Goal: Task Accomplishment & Management: Manage account settings

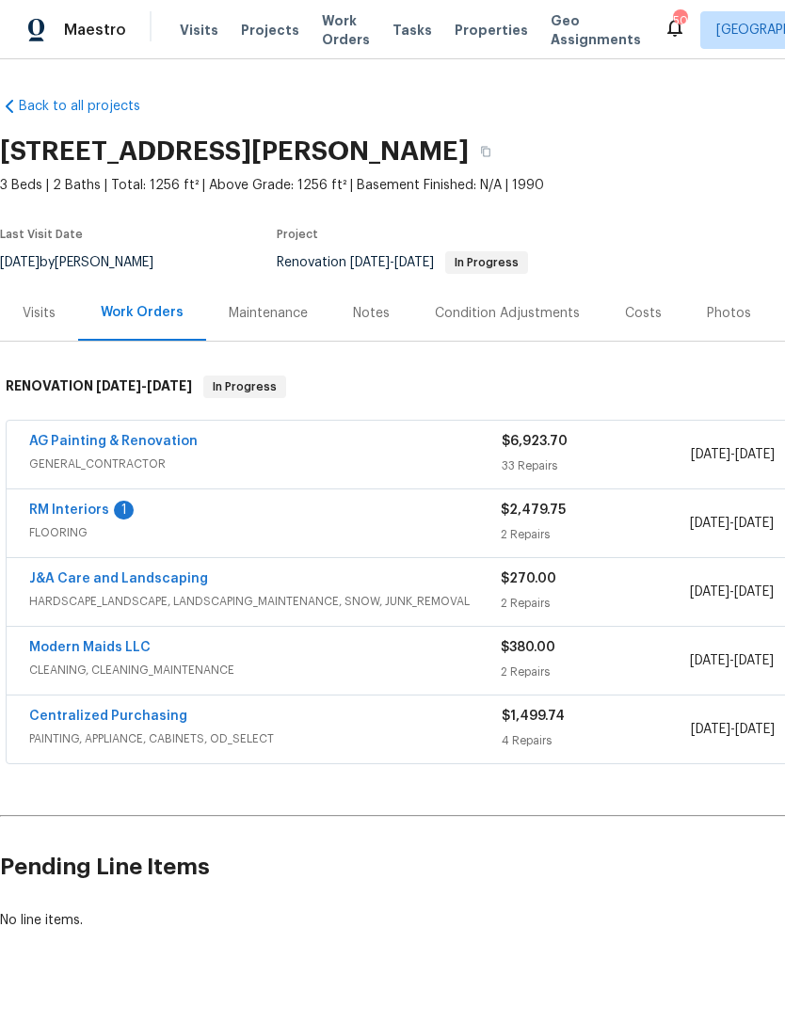
click at [105, 511] on link "RM Interiors" at bounding box center [69, 510] width 80 height 13
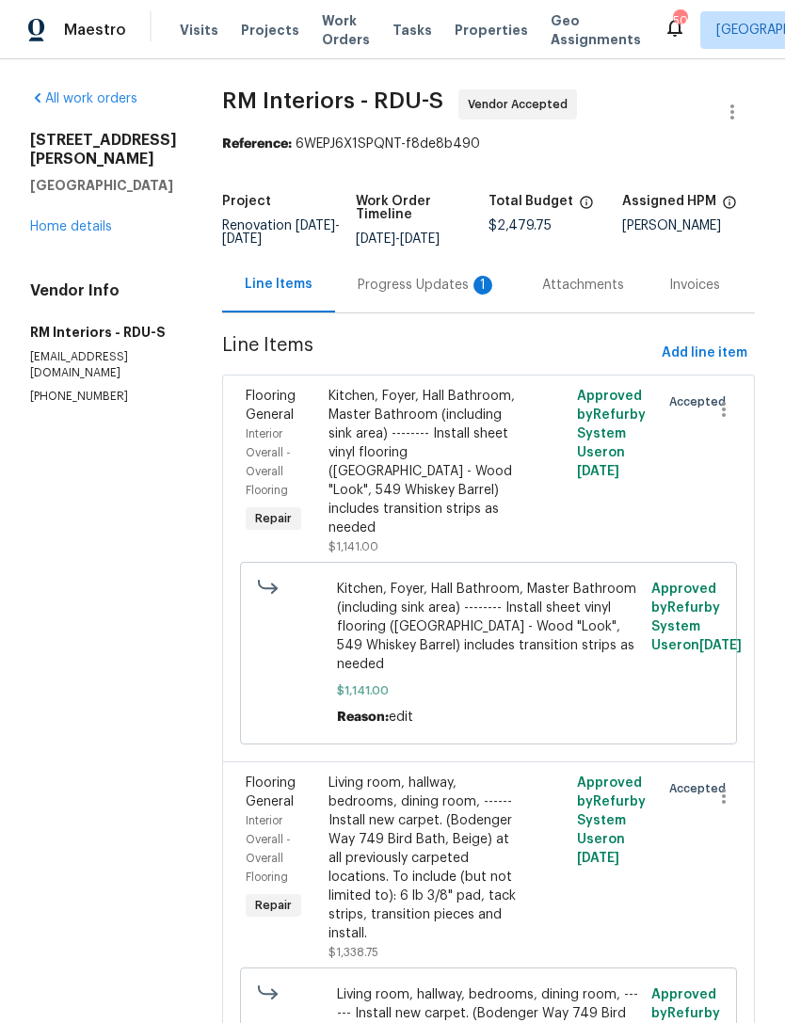
click at [437, 291] on div "Progress Updates 1" at bounding box center [427, 285] width 139 height 19
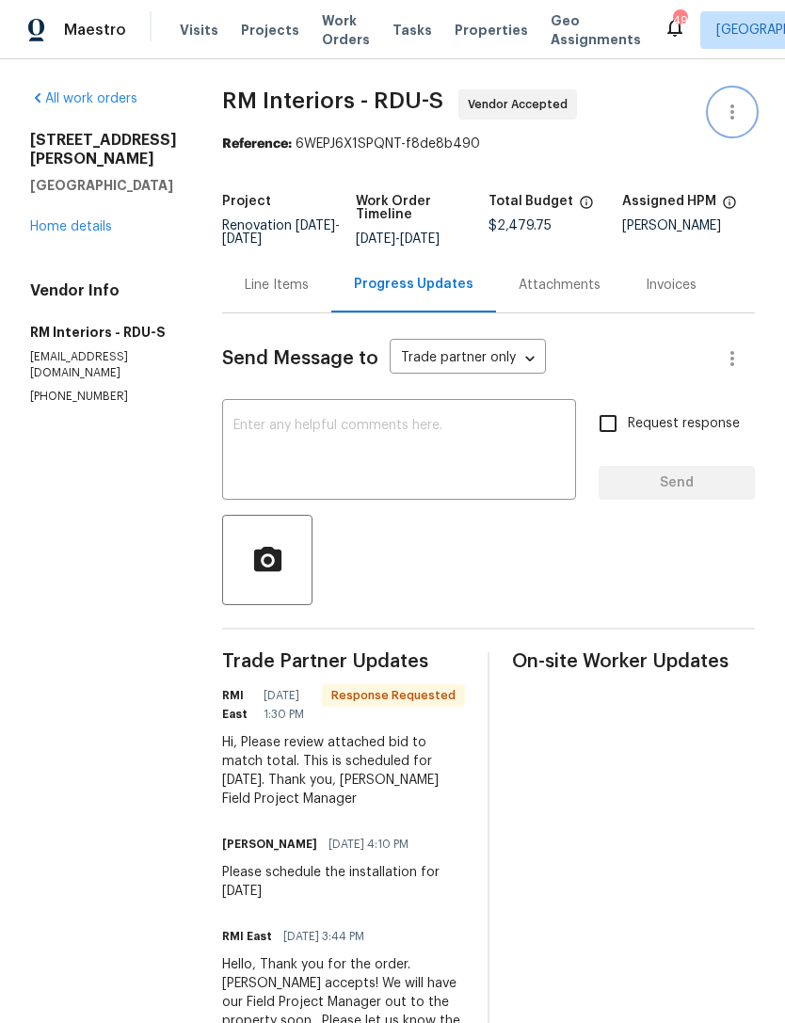
click at [733, 105] on icon "button" at bounding box center [732, 111] width 4 height 15
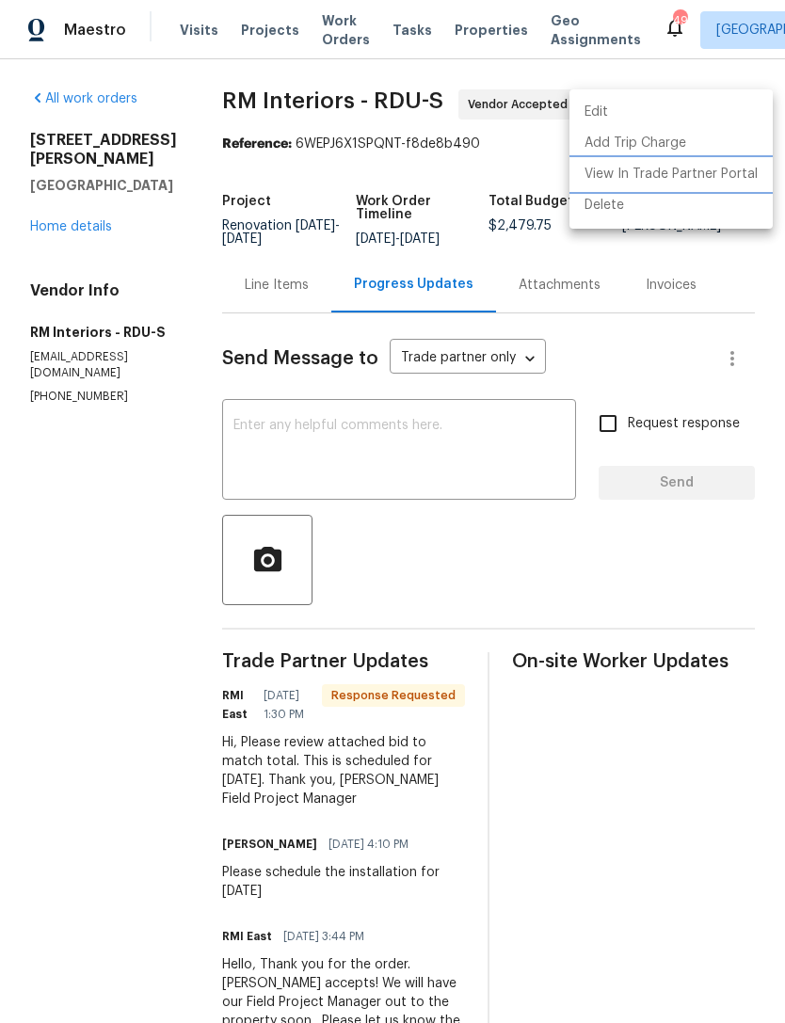
click at [662, 170] on li "View In Trade Partner Portal" at bounding box center [670, 174] width 203 height 31
click at [687, 178] on li "View In Trade Partner Portal" at bounding box center [670, 174] width 203 height 31
click at [252, 297] on div at bounding box center [392, 511] width 785 height 1023
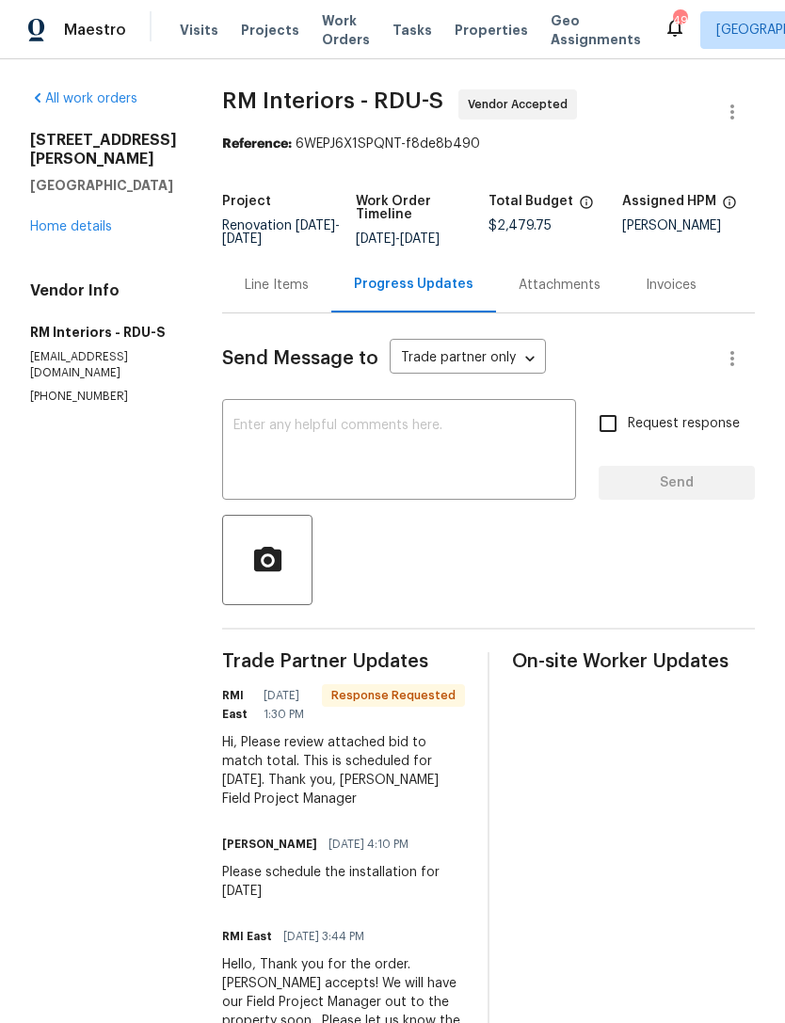
click at [272, 295] on div "Line Items" at bounding box center [277, 285] width 64 height 19
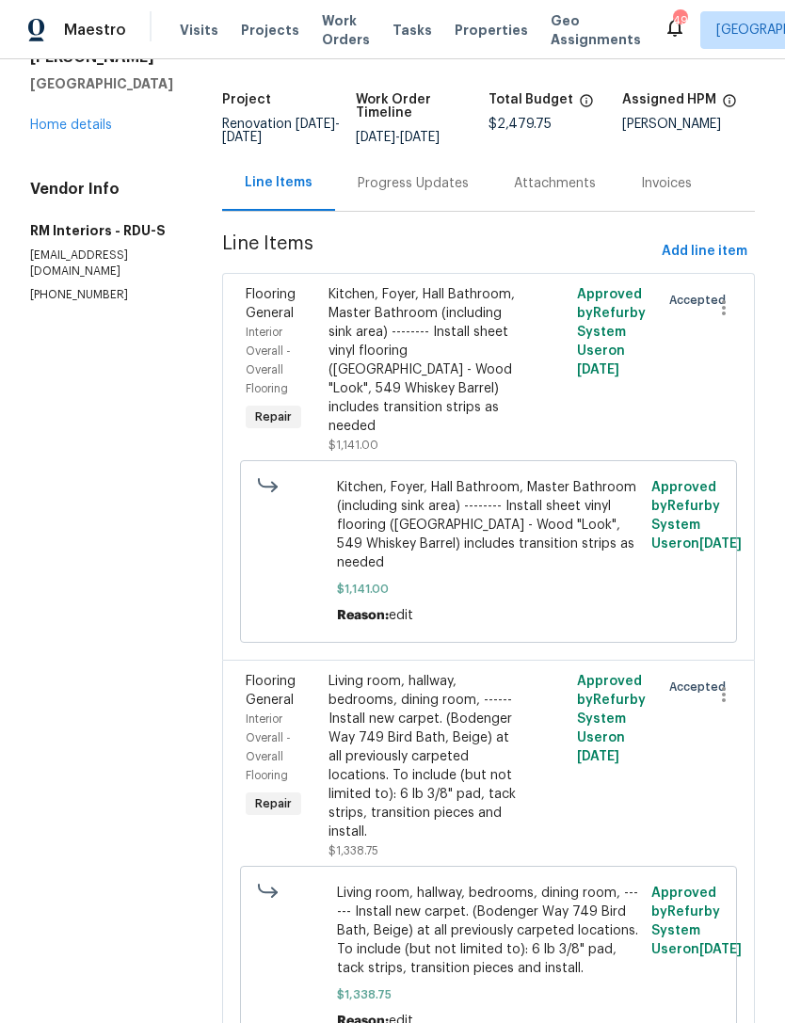
scroll to position [101, 0]
click at [435, 746] on div "Living room, hallway, bedrooms, dining room, ------ Install new carpet. (Bodeng…" at bounding box center [427, 757] width 196 height 169
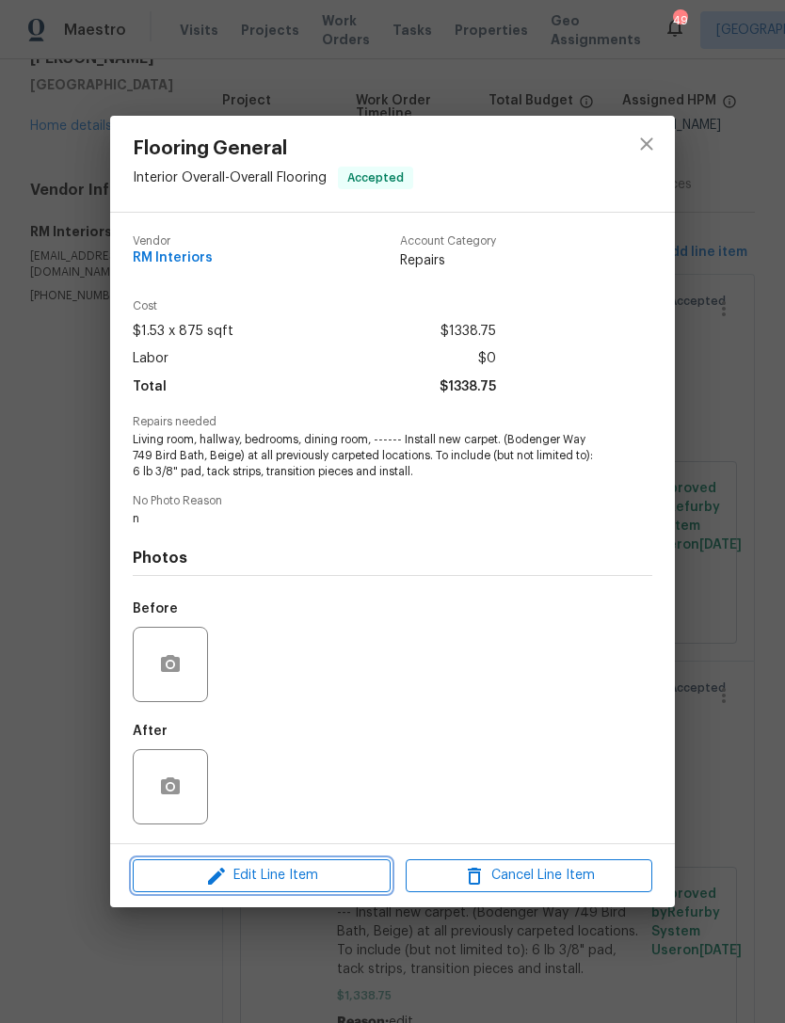
click at [315, 876] on span "Edit Line Item" at bounding box center [261, 876] width 247 height 24
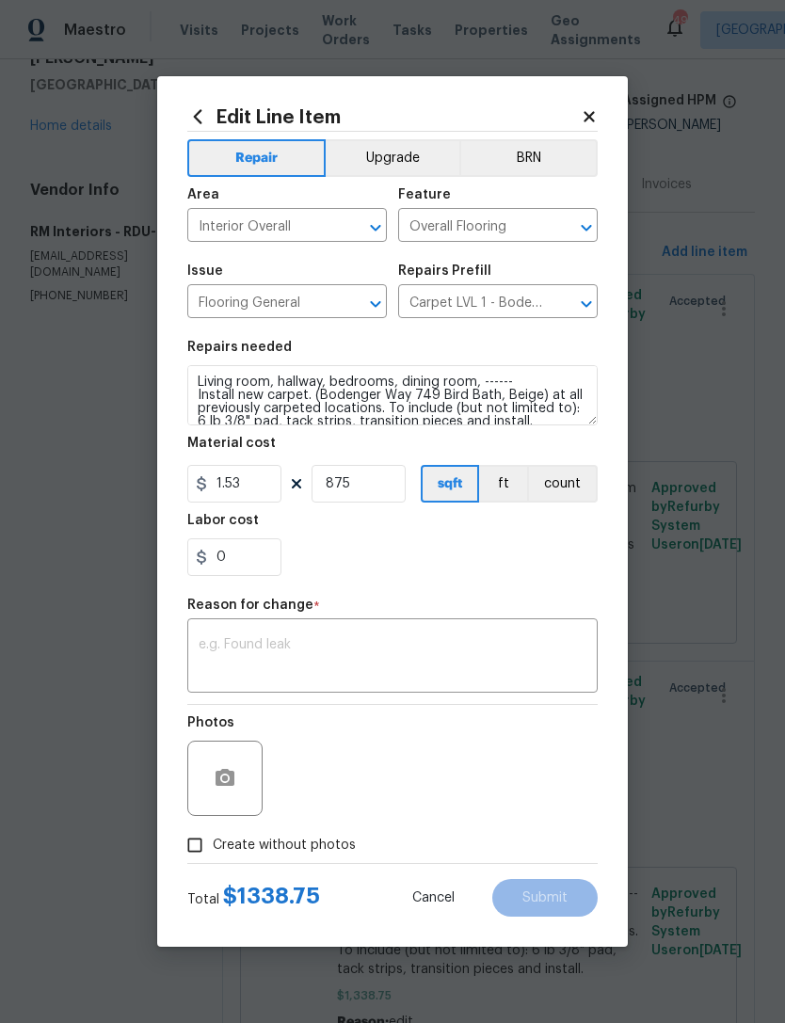
click at [585, 476] on button "count" at bounding box center [562, 484] width 71 height 38
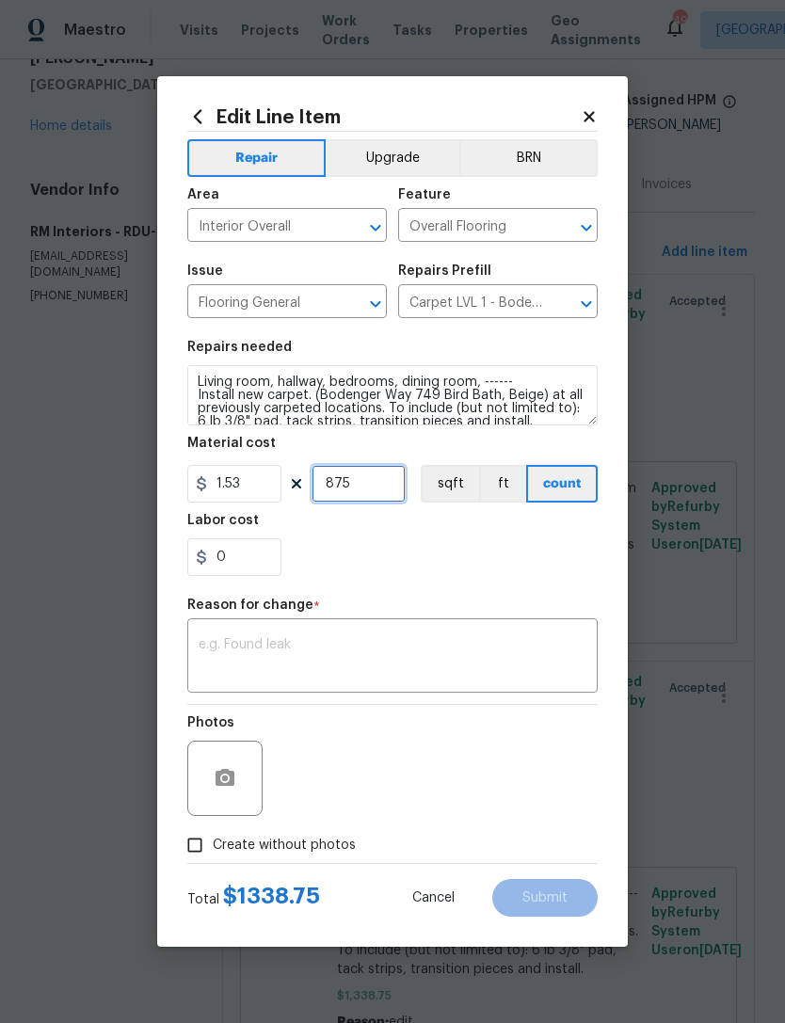
click at [383, 481] on input "875" at bounding box center [359, 484] width 94 height 38
click at [261, 486] on input "1.53" at bounding box center [234, 484] width 94 height 38
click at [360, 485] on input "0" at bounding box center [359, 484] width 94 height 38
type input "1"
click at [257, 497] on input "1.53" at bounding box center [234, 484] width 94 height 38
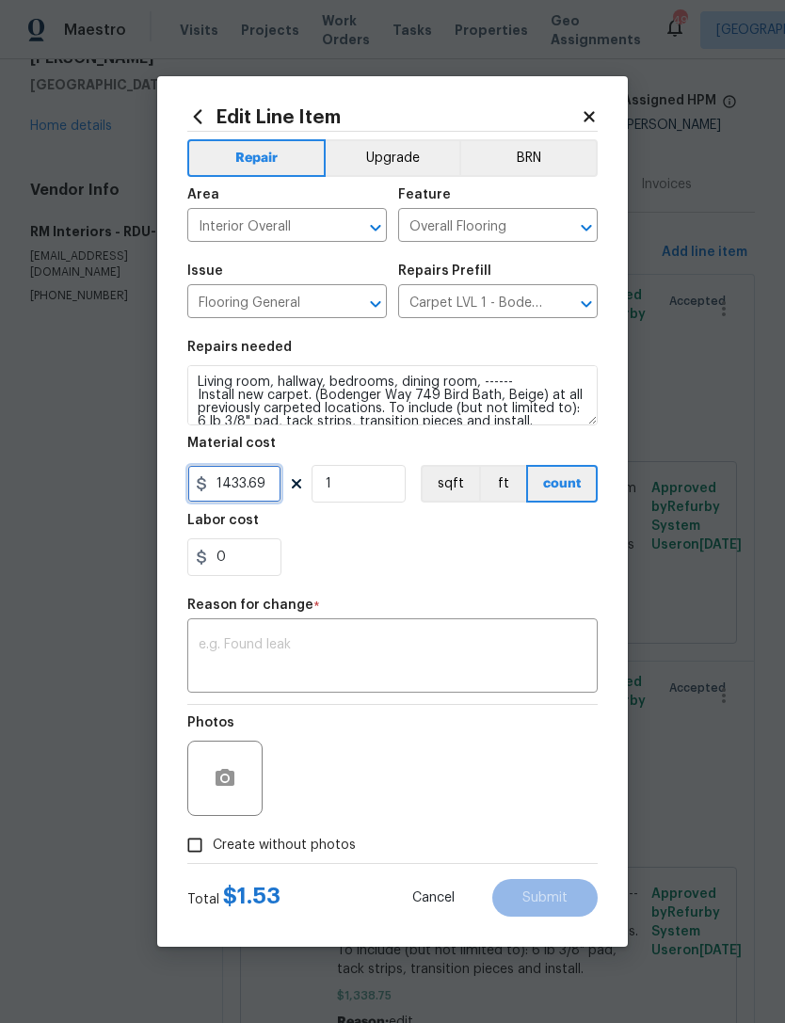
type input "1433.69"
click at [452, 548] on div "0" at bounding box center [392, 557] width 410 height 38
click at [356, 665] on textarea at bounding box center [393, 658] width 388 height 40
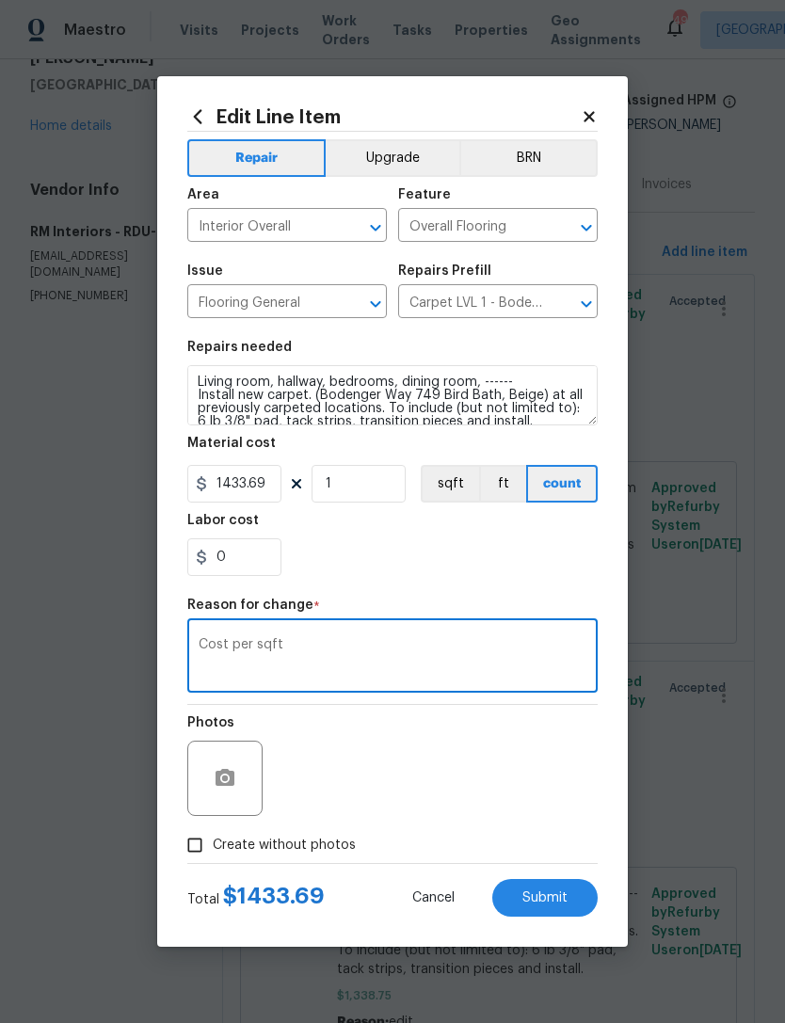
type textarea "Cost per sqft"
click at [430, 538] on div "Labor cost" at bounding box center [392, 526] width 410 height 24
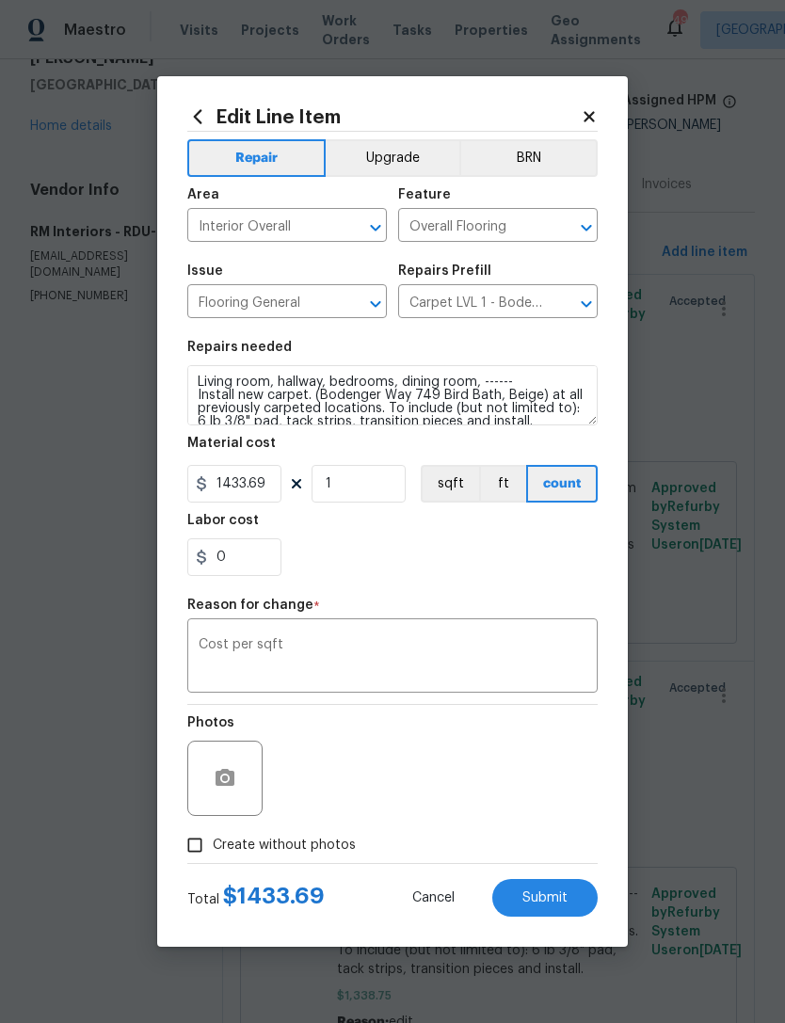
click at [269, 847] on span "Create without photos" at bounding box center [284, 846] width 143 height 20
click at [213, 847] on input "Create without photos" at bounding box center [195, 845] width 36 height 36
checkbox input "true"
click at [544, 901] on span "Submit" at bounding box center [544, 898] width 45 height 14
type input "875"
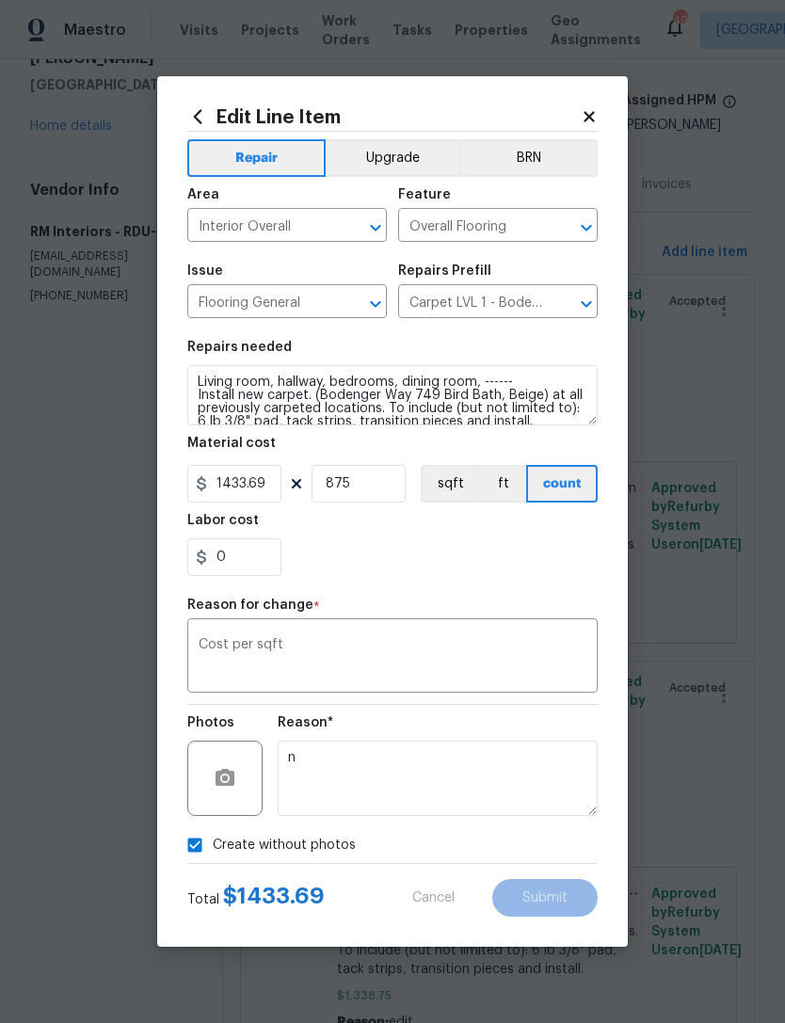
type input "1.53"
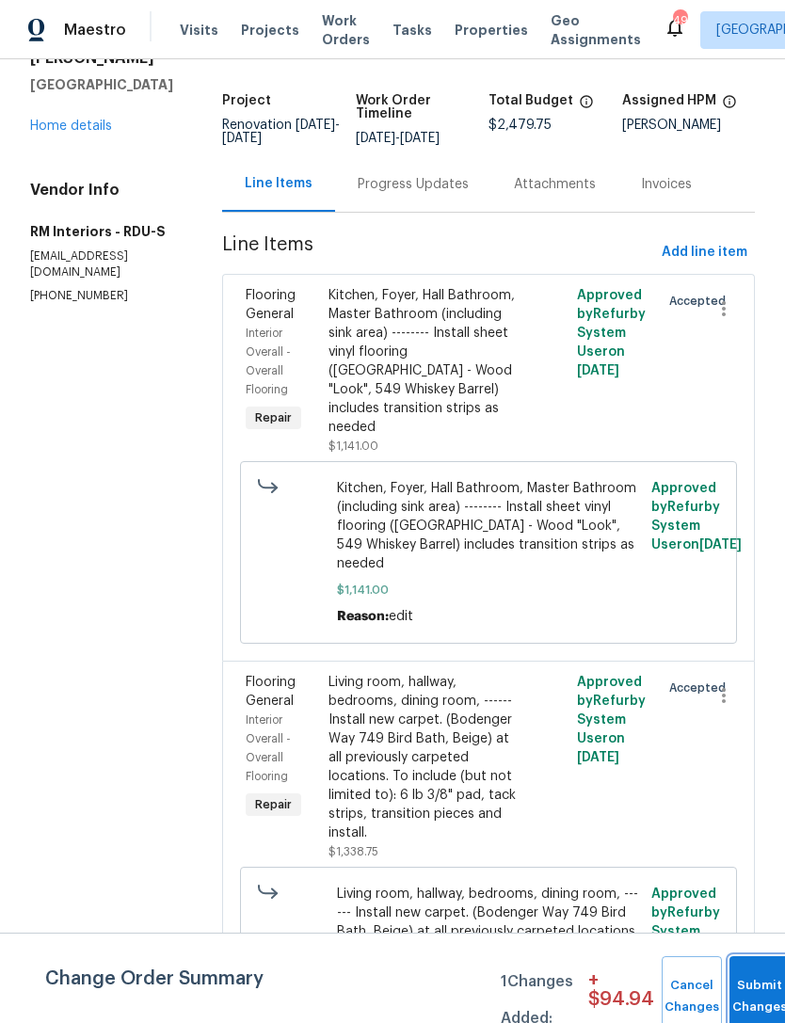
click at [759, 986] on button "Submit Changes" at bounding box center [760, 996] width 60 height 81
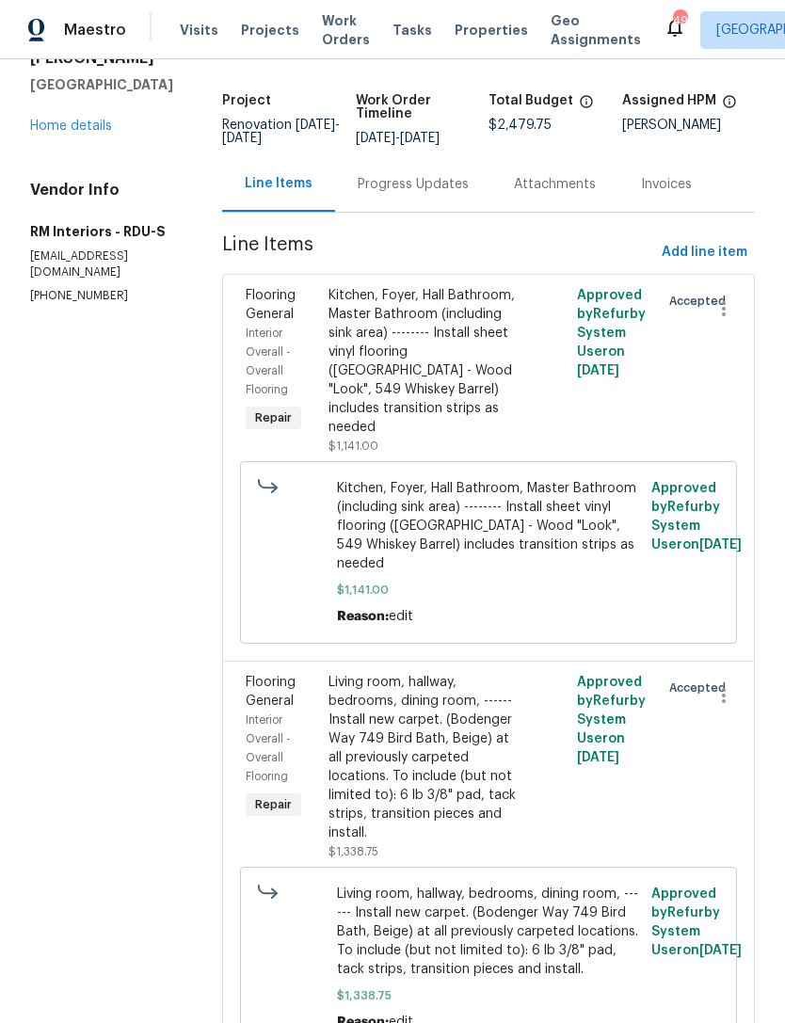
scroll to position [0, 0]
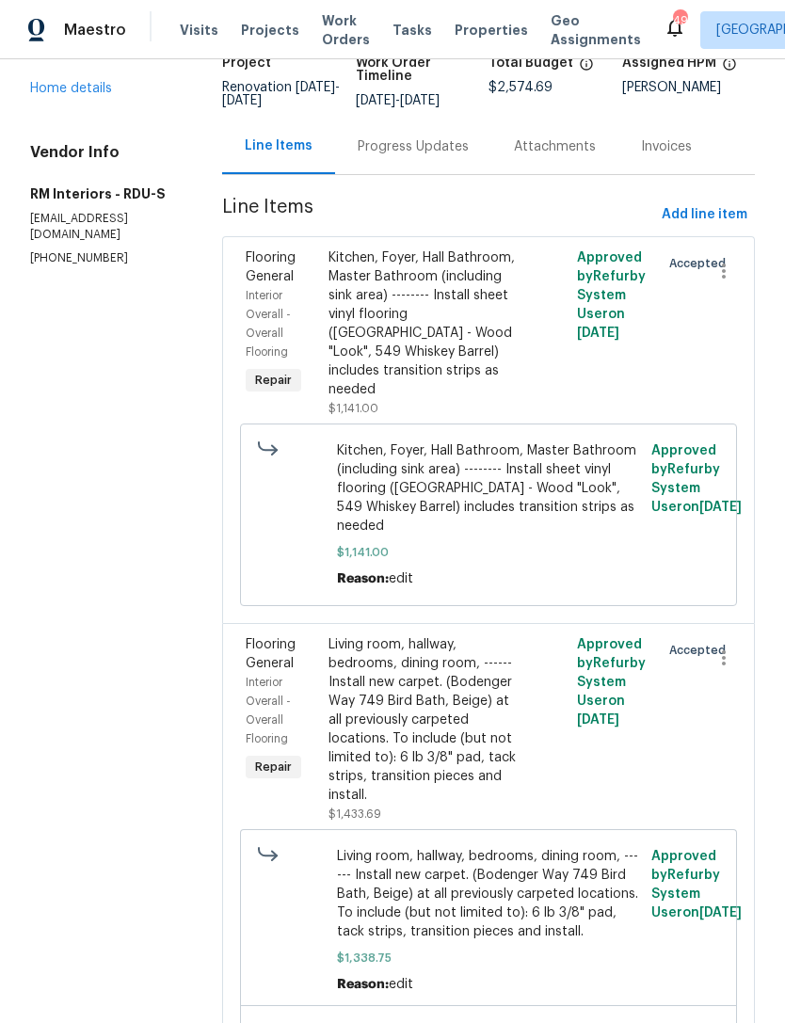
scroll to position [140, 0]
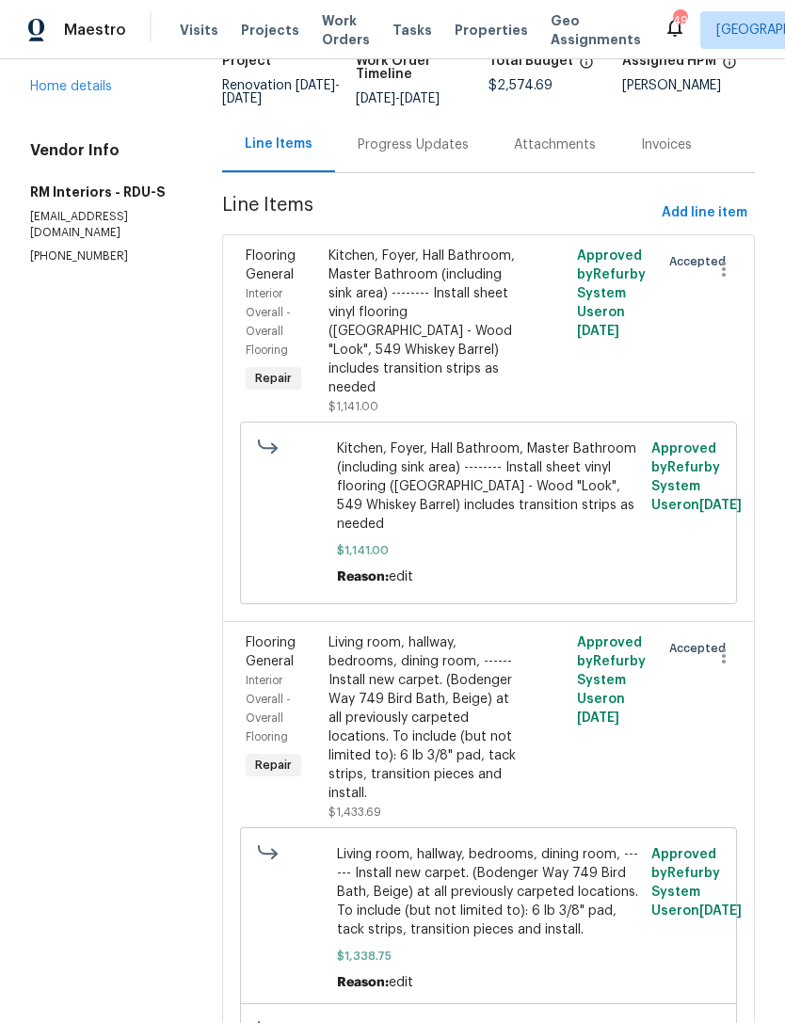
click at [457, 752] on div "Living room, hallway, bedrooms, dining room, ------ Install new carpet. (Bodeng…" at bounding box center [427, 717] width 196 height 169
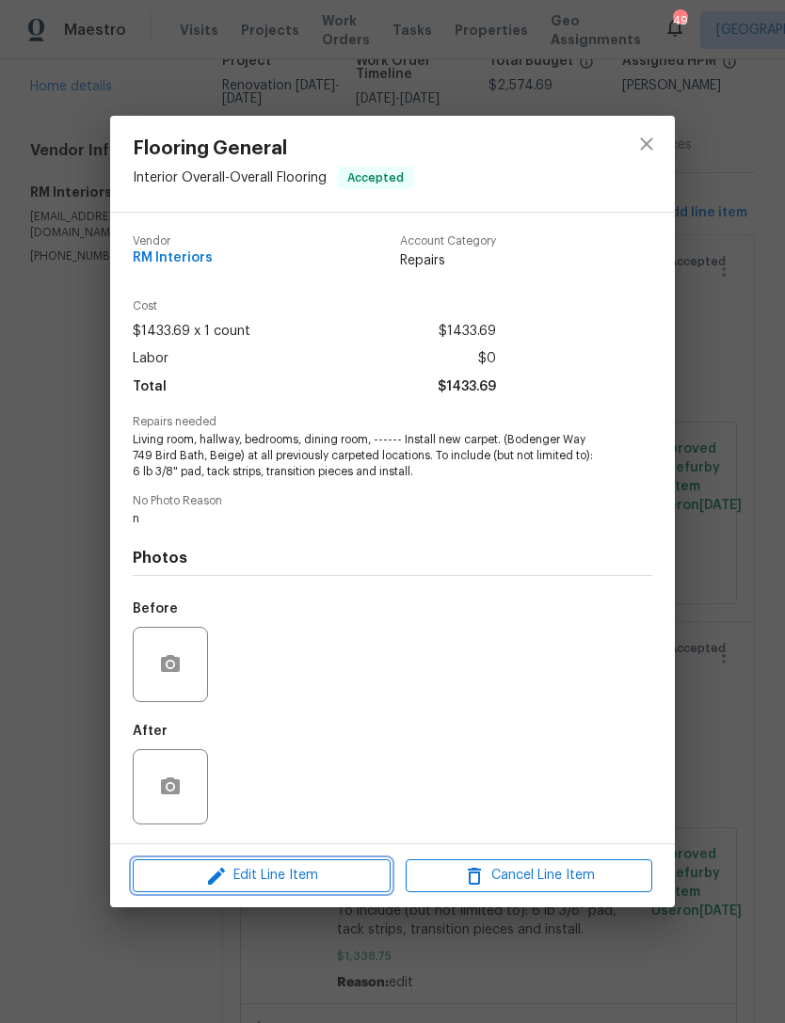
click at [337, 883] on span "Edit Line Item" at bounding box center [261, 876] width 247 height 24
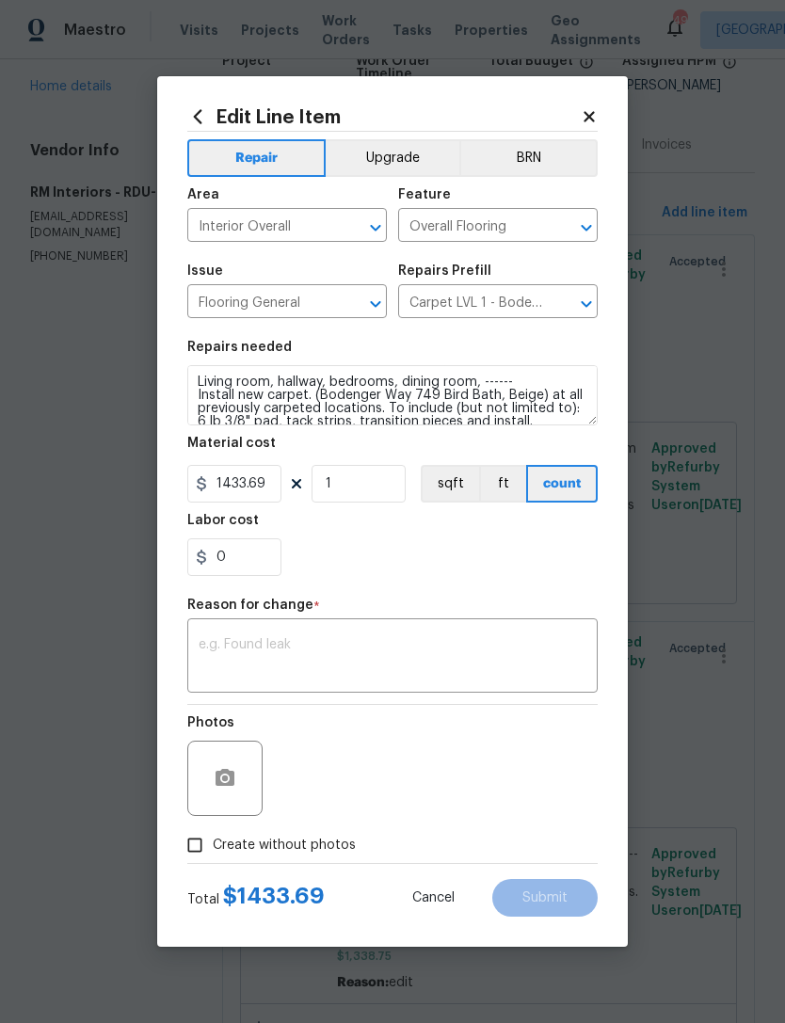
click at [594, 93] on div "Edit Line Item Repair Upgrade BRN Area Interior Overall ​ Feature Overall Floor…" at bounding box center [392, 511] width 471 height 871
click at [584, 109] on icon at bounding box center [589, 116] width 17 height 17
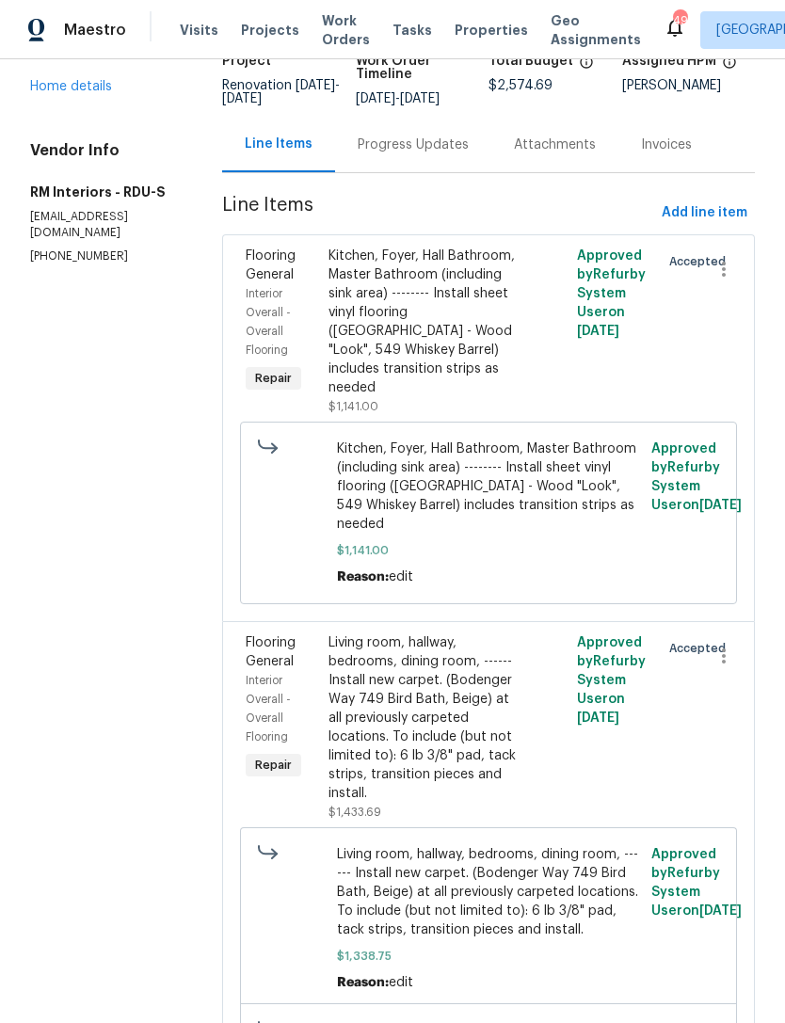
click at [429, 348] on div "Kitchen, Foyer, Hall Bathroom, Master Bathroom (including sink area) -------- I…" at bounding box center [427, 322] width 196 height 151
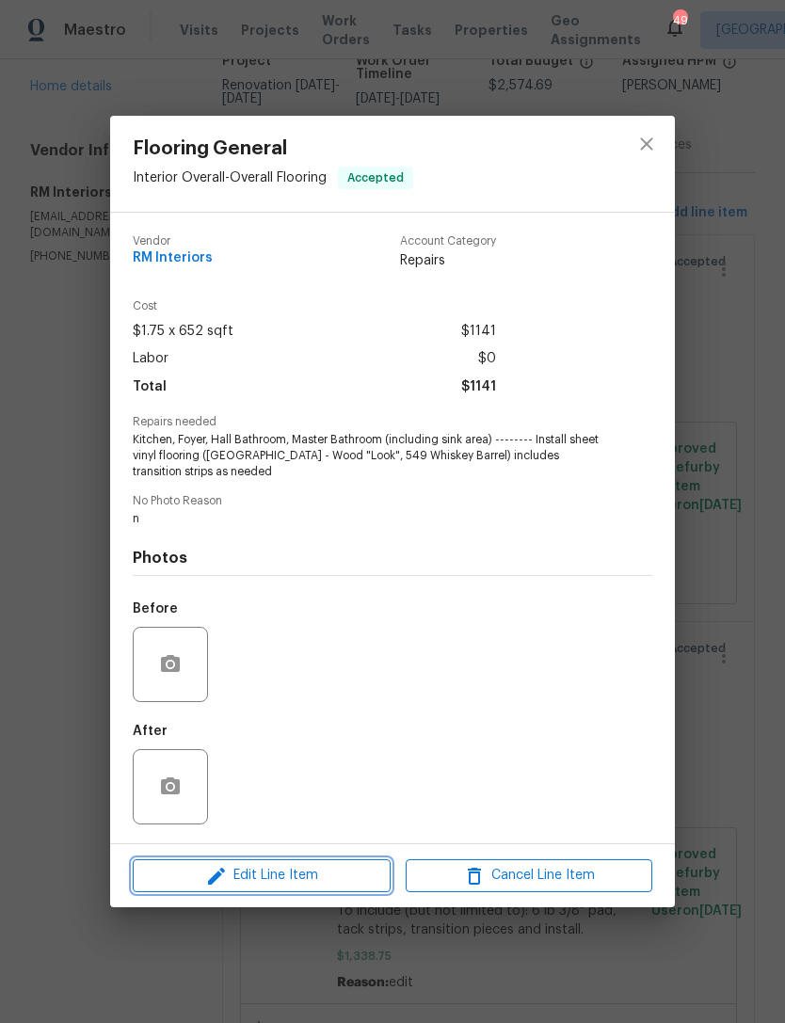
click at [345, 883] on span "Edit Line Item" at bounding box center [261, 876] width 247 height 24
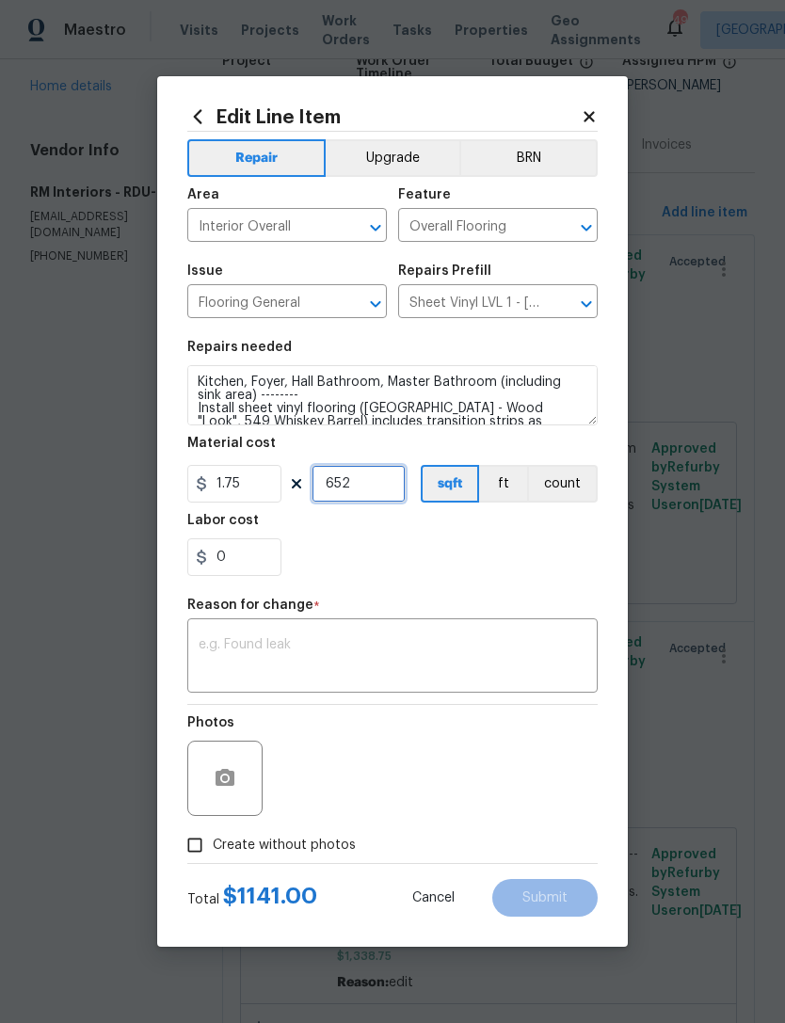
click at [372, 484] on input "652" at bounding box center [359, 484] width 94 height 38
click at [567, 475] on button "count" at bounding box center [562, 484] width 71 height 38
click at [385, 478] on input "0" at bounding box center [359, 484] width 94 height 38
type input "1"
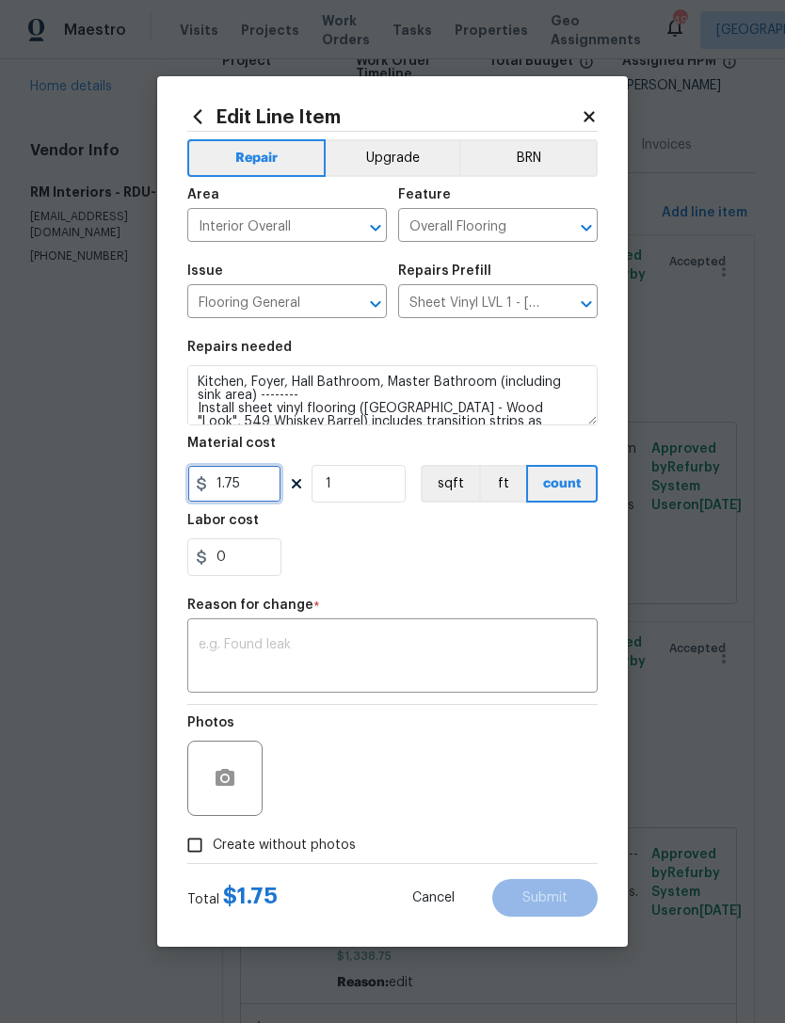
click at [249, 486] on input "1.75" at bounding box center [234, 484] width 94 height 38
type input "1"
click at [586, 108] on icon at bounding box center [589, 116] width 17 height 17
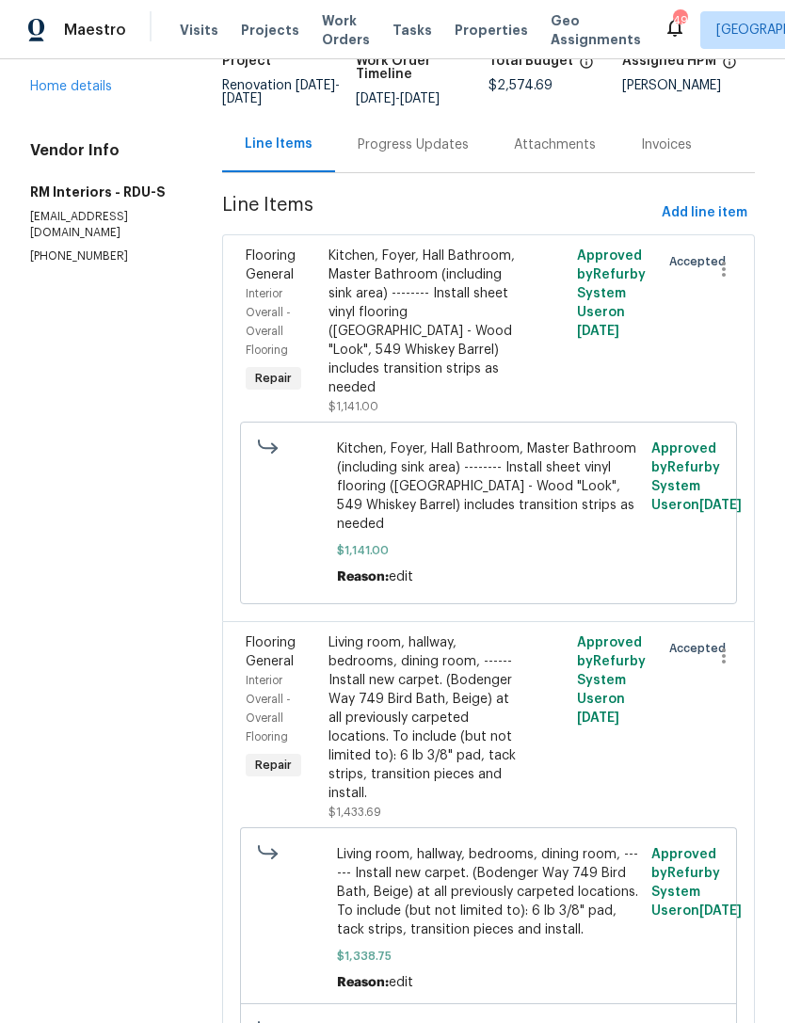
click at [447, 314] on div "Kitchen, Foyer, Hall Bathroom, Master Bathroom (including sink area) -------- I…" at bounding box center [427, 322] width 196 height 151
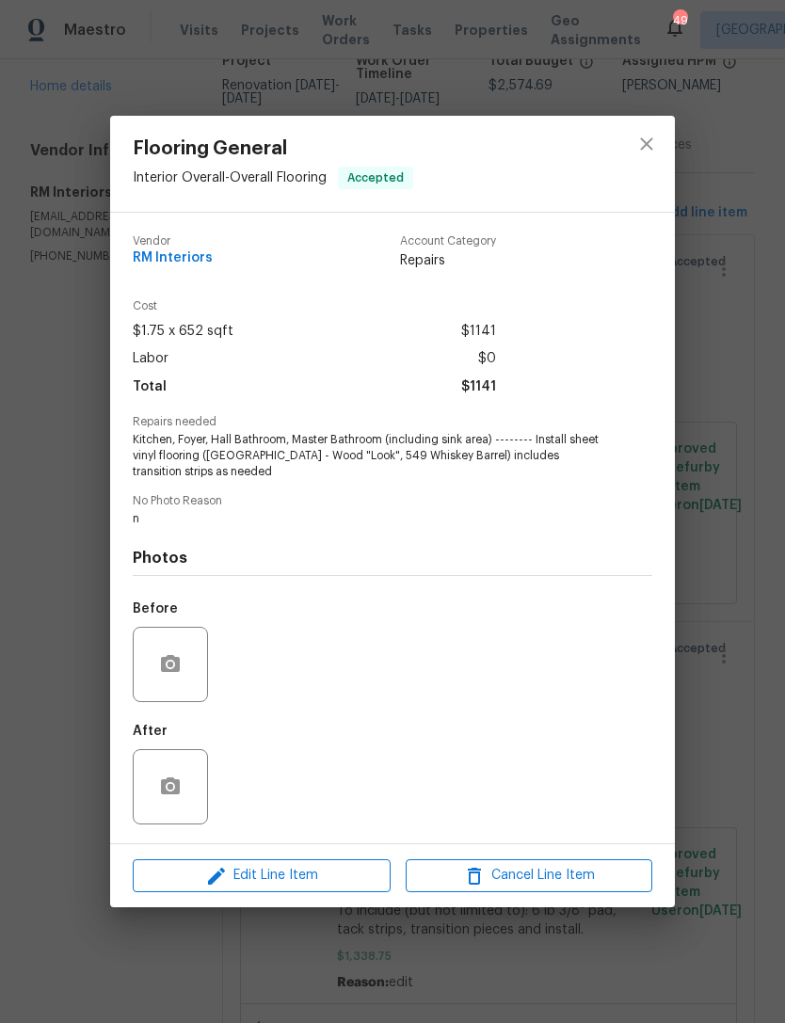
click at [321, 870] on span "Edit Line Item" at bounding box center [261, 876] width 247 height 24
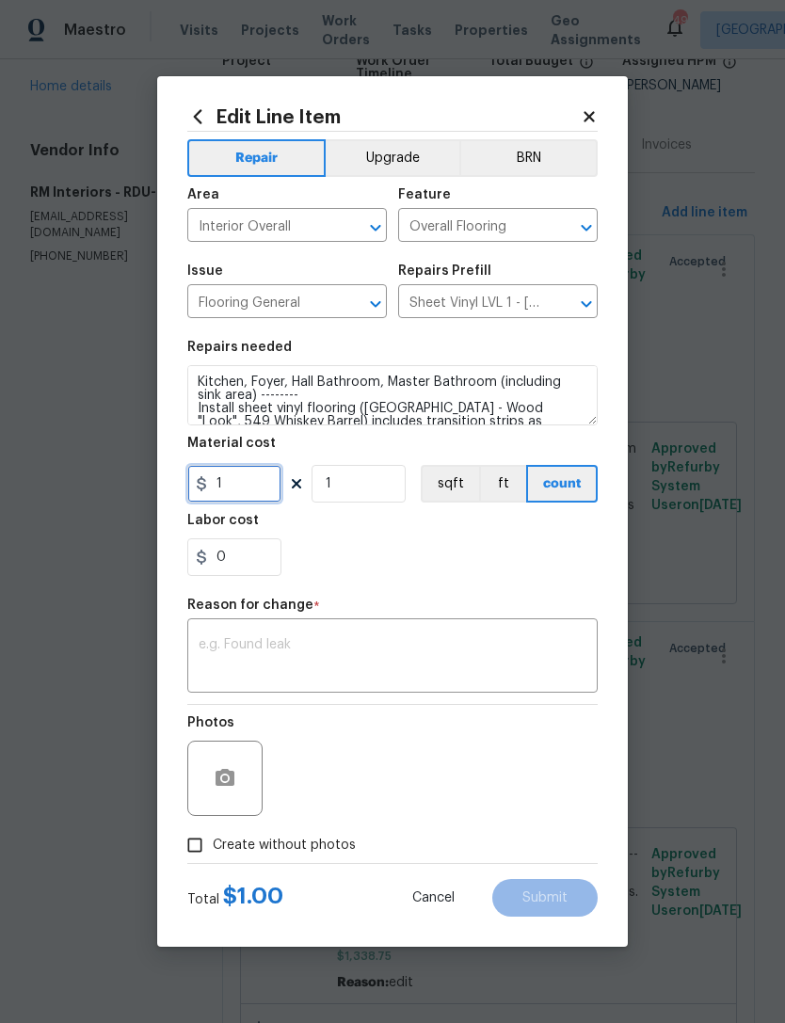
click at [272, 484] on input "1" at bounding box center [234, 484] width 94 height 38
type input "1456.25"
click at [333, 647] on textarea at bounding box center [393, 658] width 388 height 40
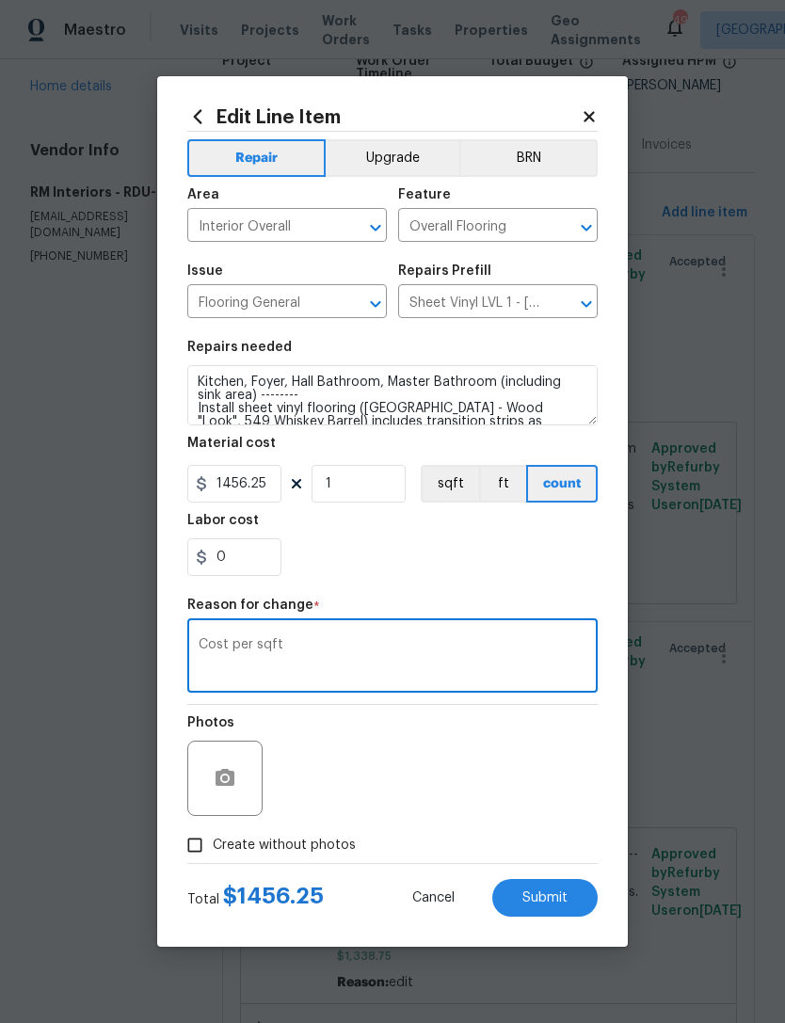
type textarea "Cost per sqft"
click at [407, 514] on section "Repairs needed Kitchen, Foyer, Hall Bathroom, Master Bathroom (including sink a…" at bounding box center [392, 458] width 410 height 258
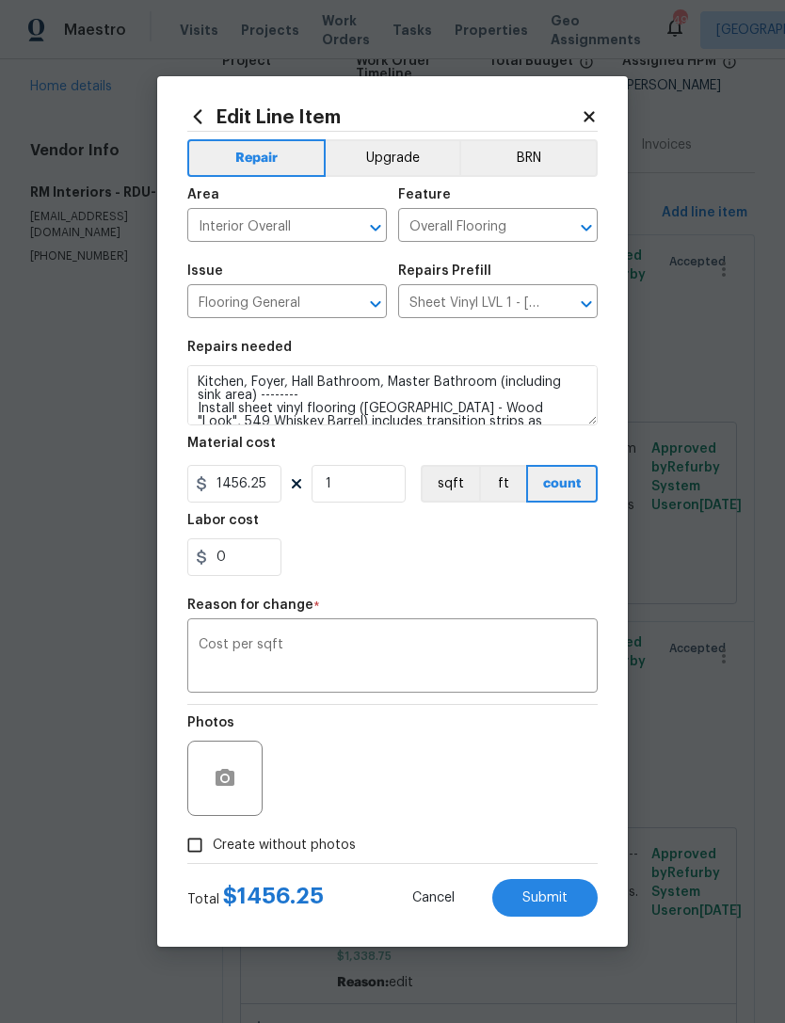
click at [243, 850] on span "Create without photos" at bounding box center [284, 846] width 143 height 20
click at [213, 850] on input "Create without photos" at bounding box center [195, 845] width 36 height 36
checkbox input "true"
click at [401, 787] on textarea "n" at bounding box center [438, 778] width 320 height 75
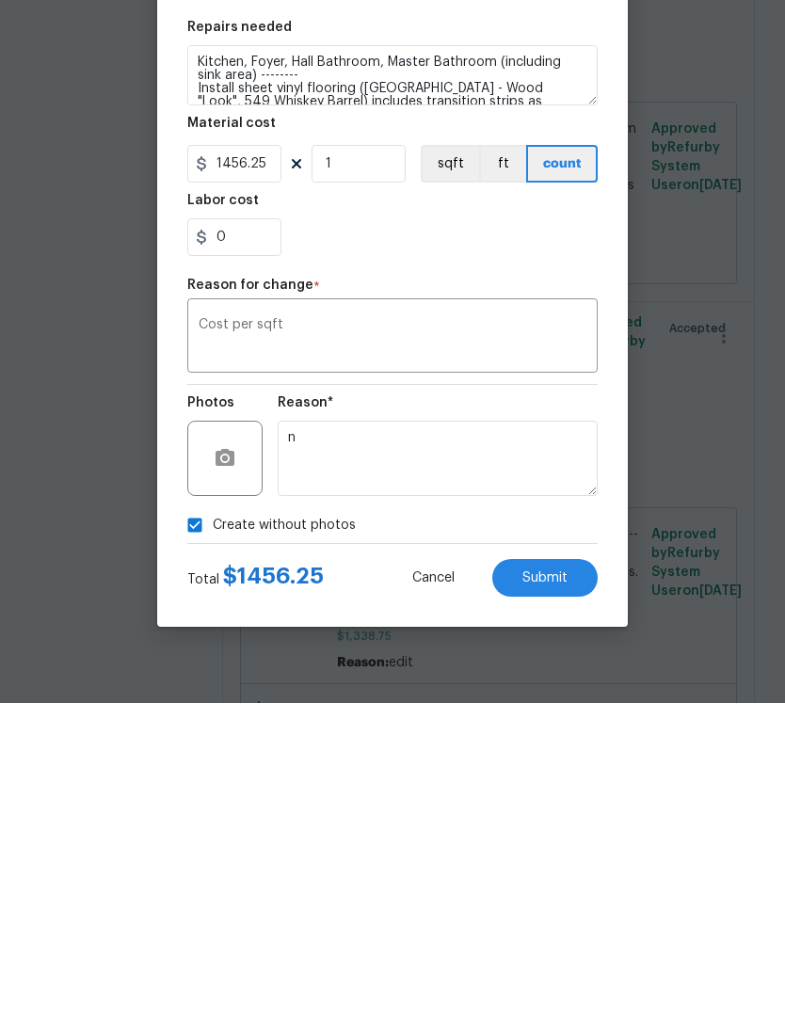
click at [557, 891] on span "Submit" at bounding box center [544, 898] width 45 height 14
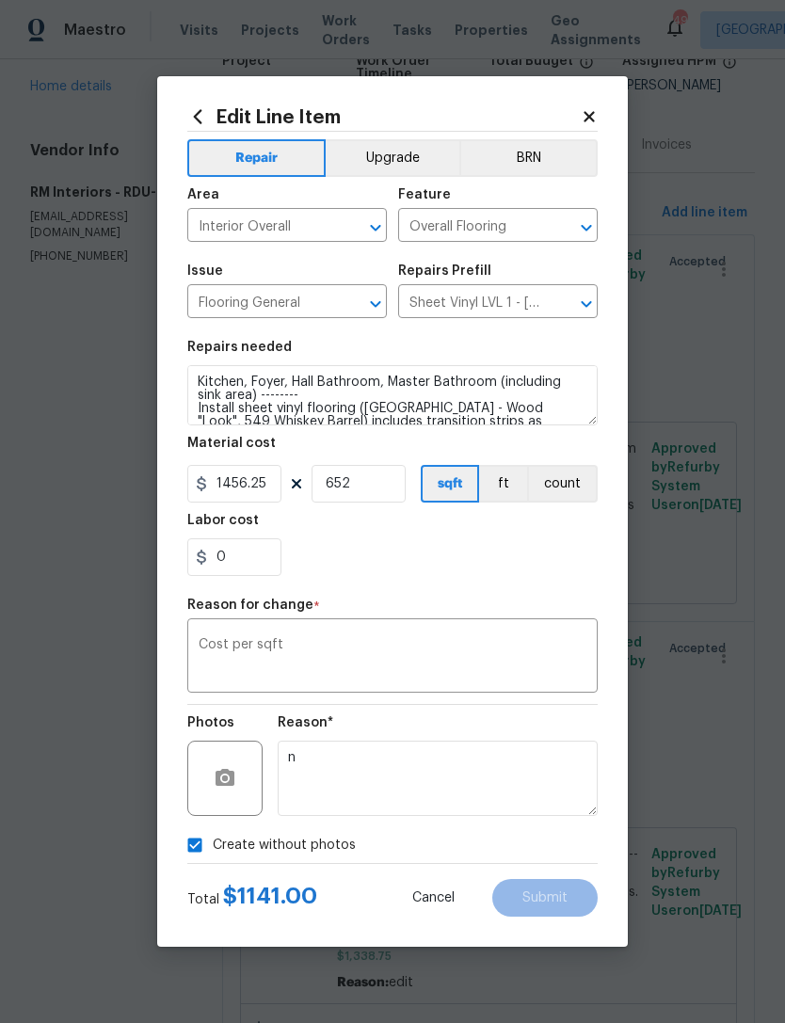
type input "652"
type input "1.75"
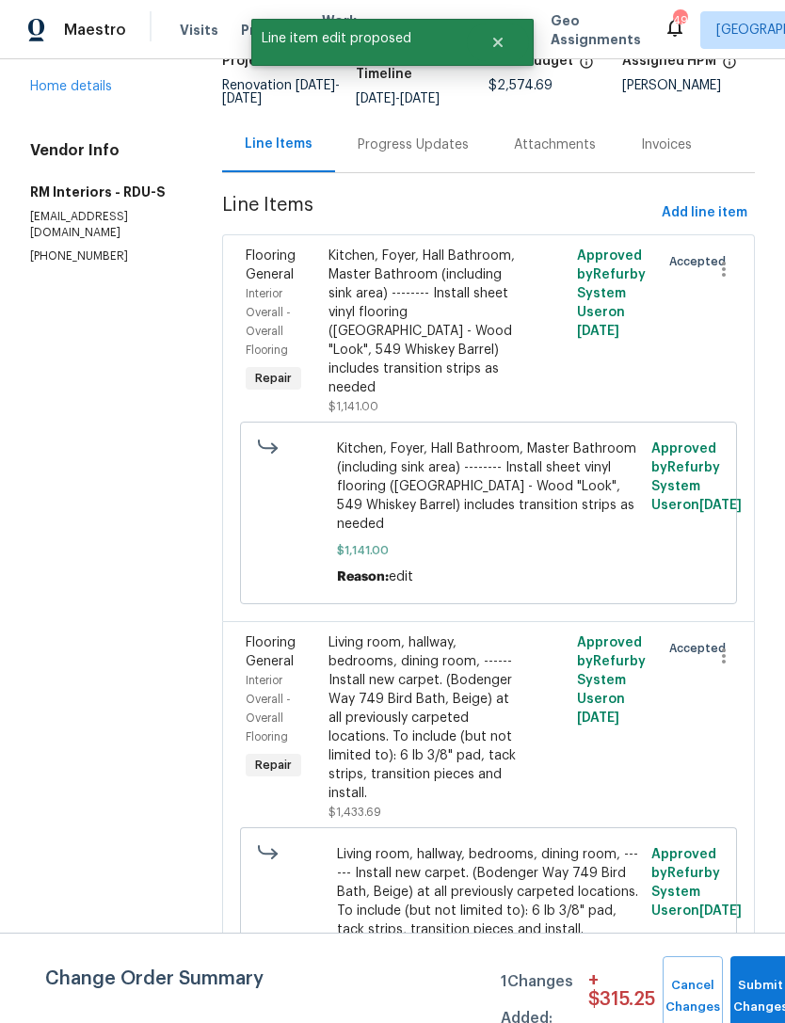
click at [749, 953] on div "Change Order Summary 1 Changes Added: + $ 315.25 Cancel Changes Submit Changes" at bounding box center [392, 978] width 785 height 90
click at [765, 967] on button "Submit Changes" at bounding box center [760, 996] width 60 height 81
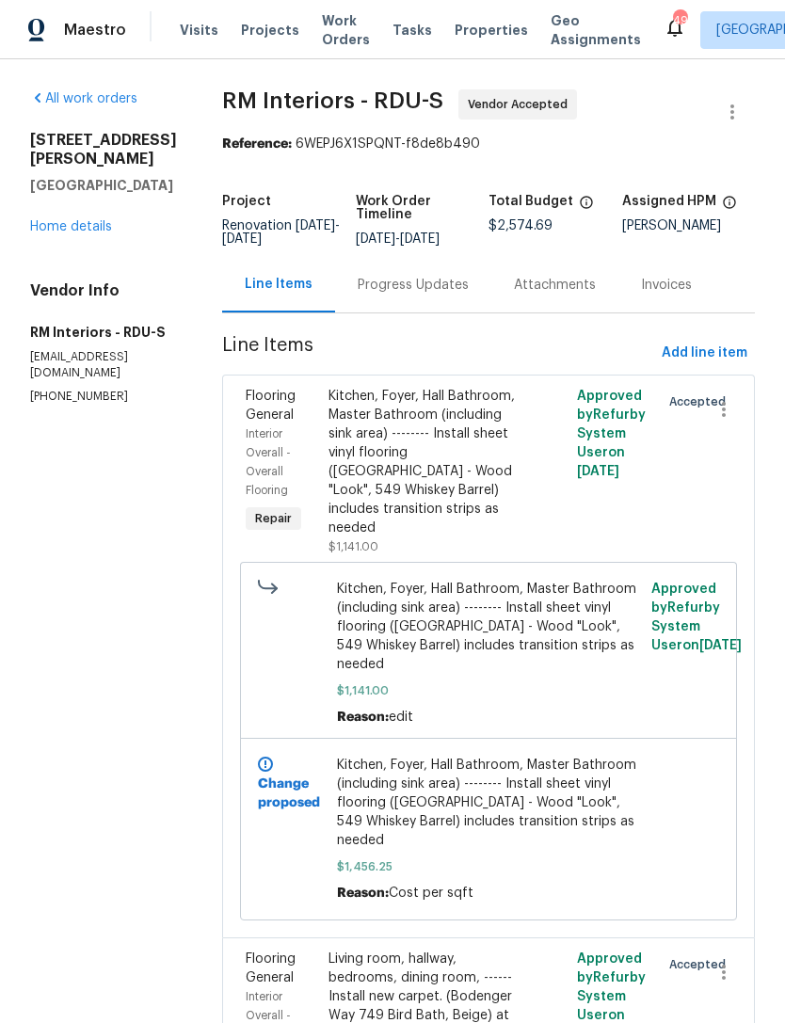
scroll to position [0, 0]
click at [408, 295] on div "Progress Updates" at bounding box center [413, 285] width 111 height 19
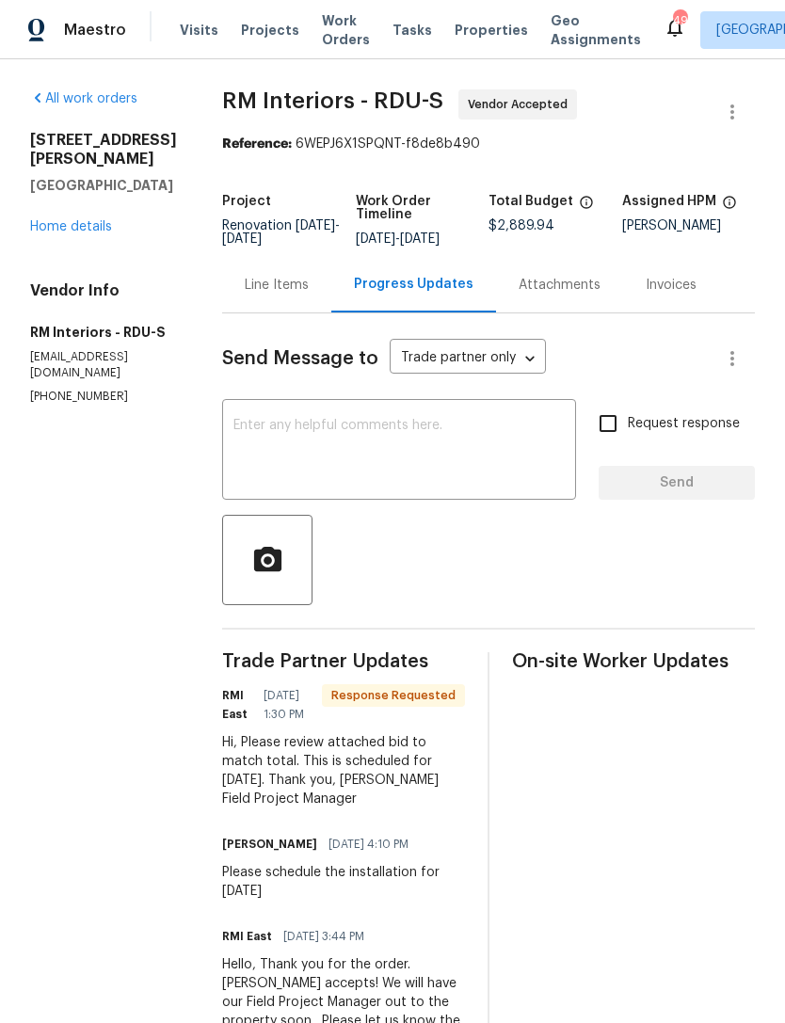
click at [423, 458] on textarea at bounding box center [398, 452] width 331 height 66
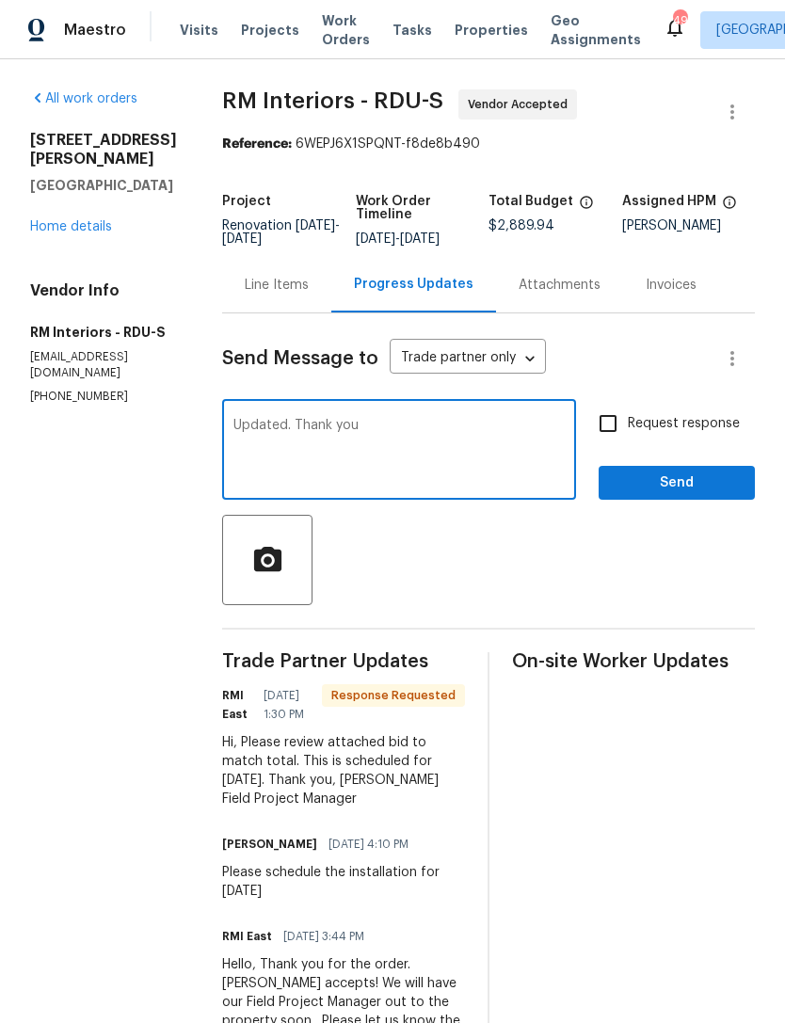
type textarea "Updated. Thank you"
click at [655, 486] on span "Send" at bounding box center [677, 484] width 126 height 24
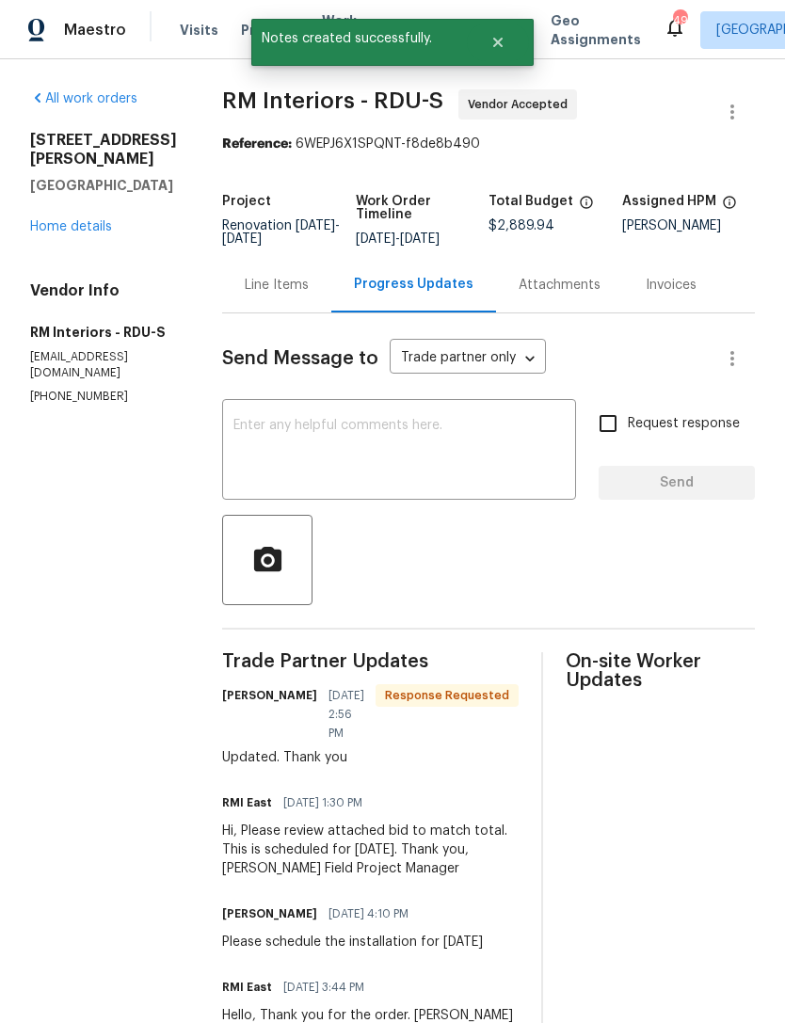
click at [81, 230] on link "Home details" at bounding box center [71, 226] width 82 height 13
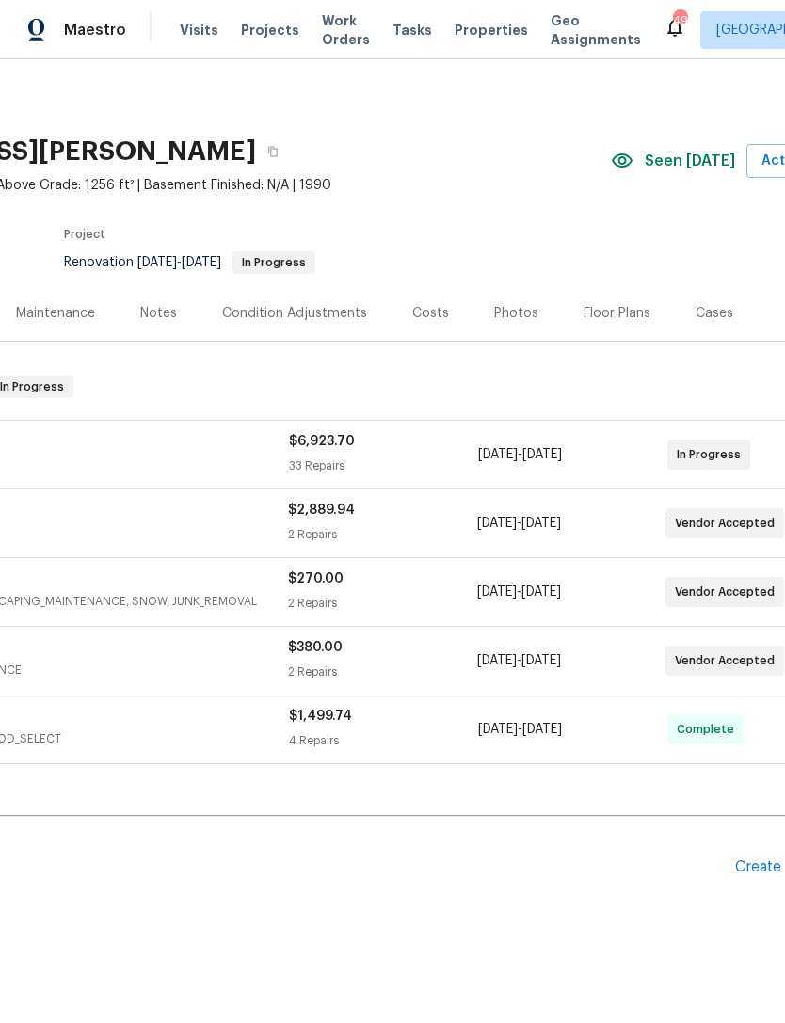
scroll to position [0, 242]
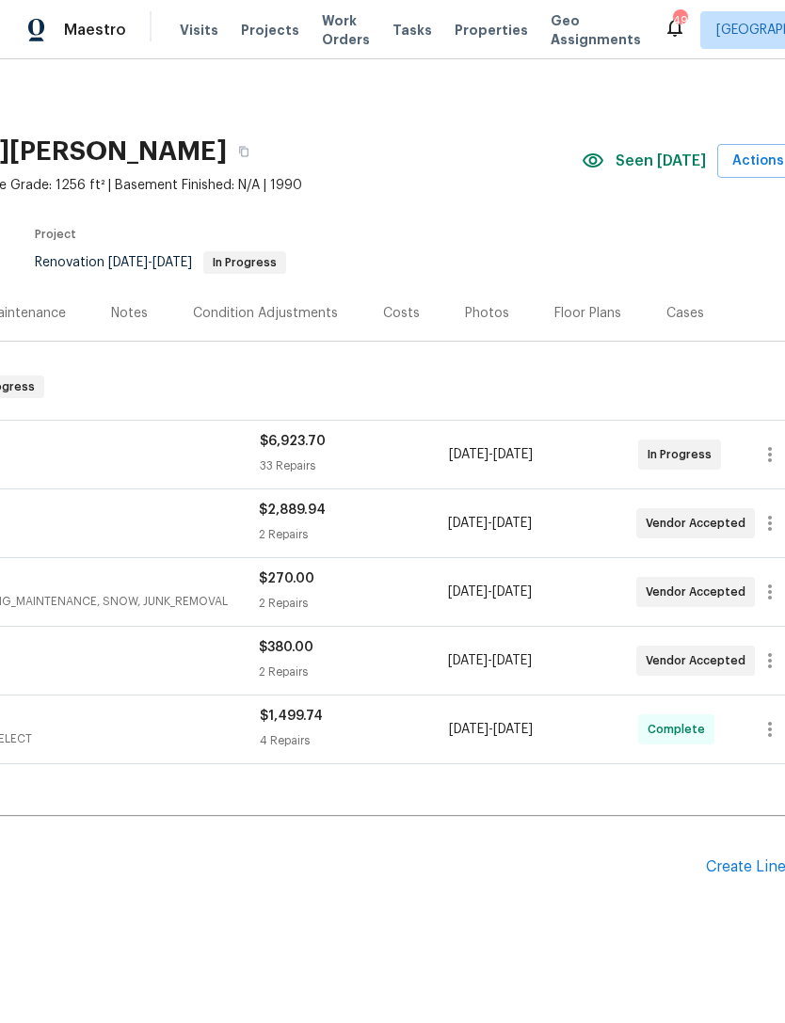
click at [402, 315] on div "Costs" at bounding box center [401, 313] width 37 height 19
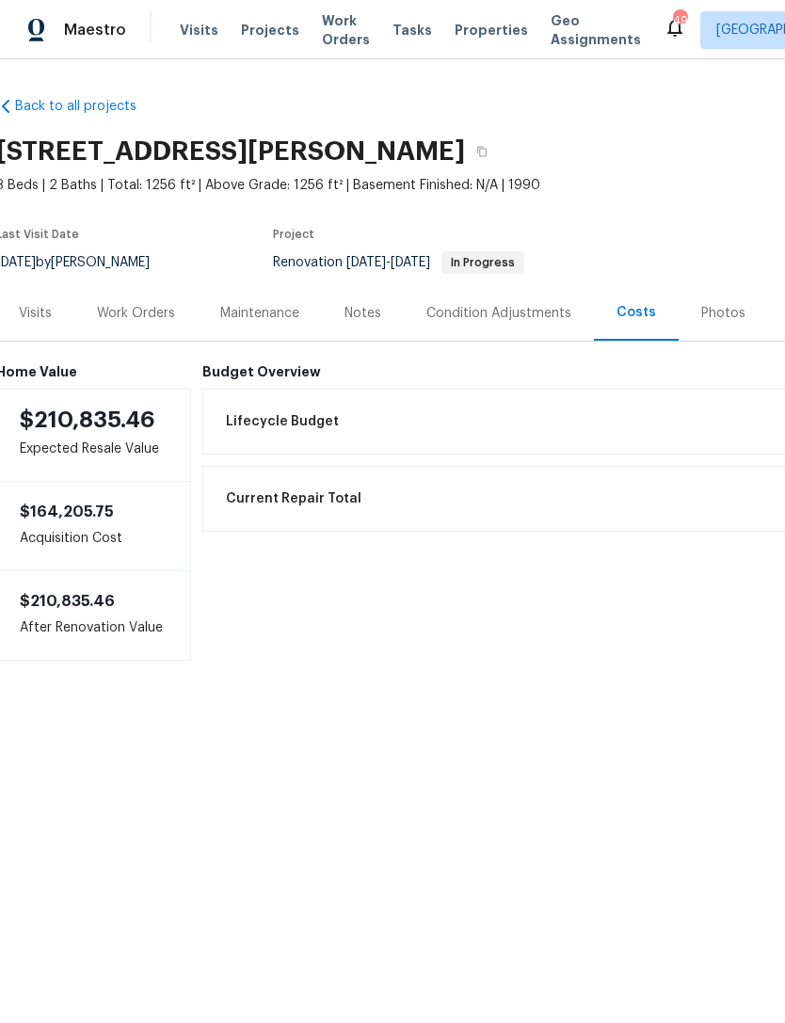
scroll to position [0, 5]
click at [353, 306] on div "Notes" at bounding box center [362, 313] width 37 height 19
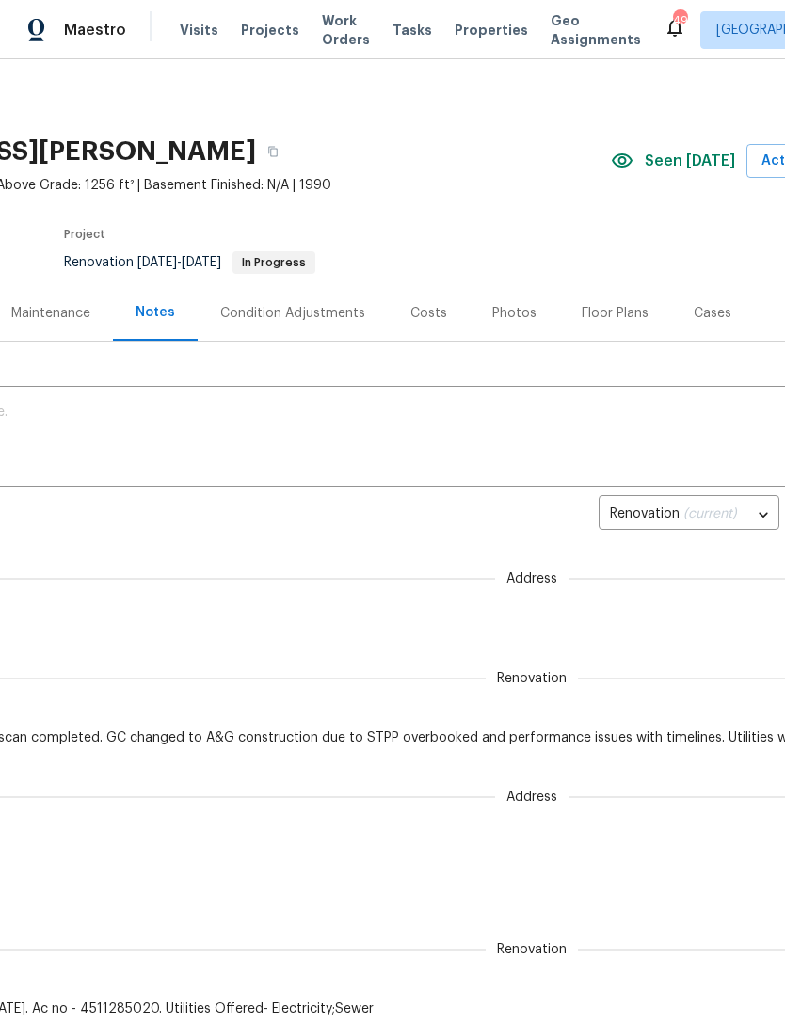
scroll to position [0, 213]
click at [428, 302] on div "Costs" at bounding box center [429, 313] width 82 height 56
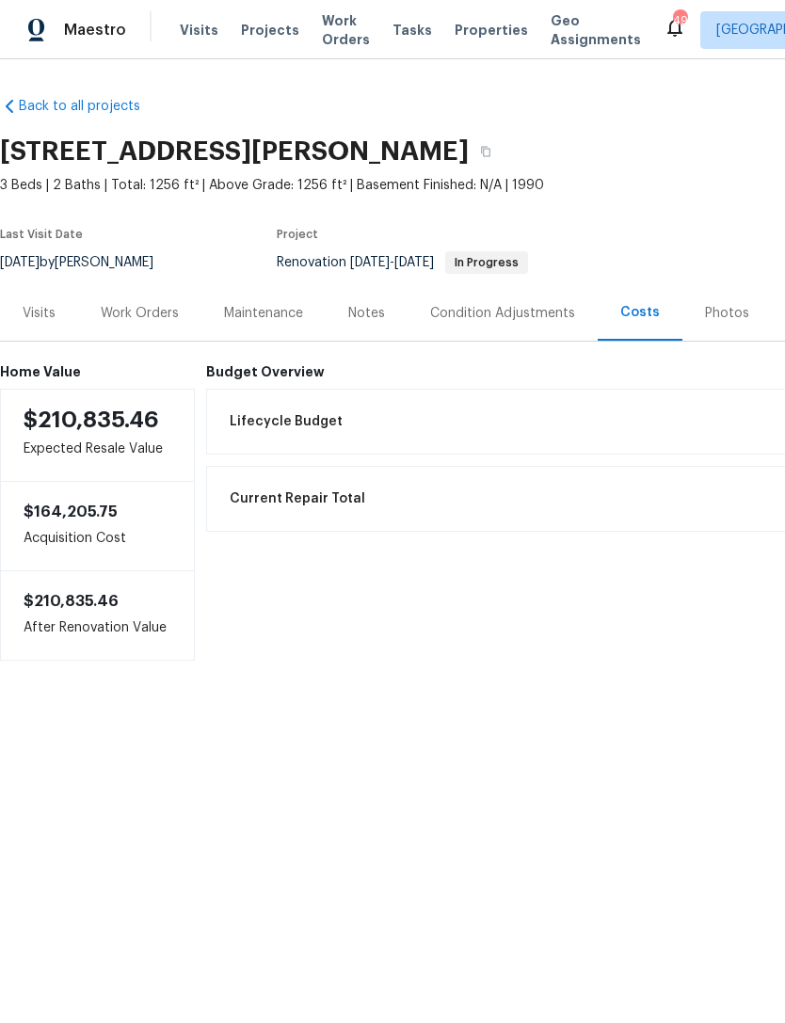
click at [156, 313] on div "Work Orders" at bounding box center [140, 313] width 78 height 19
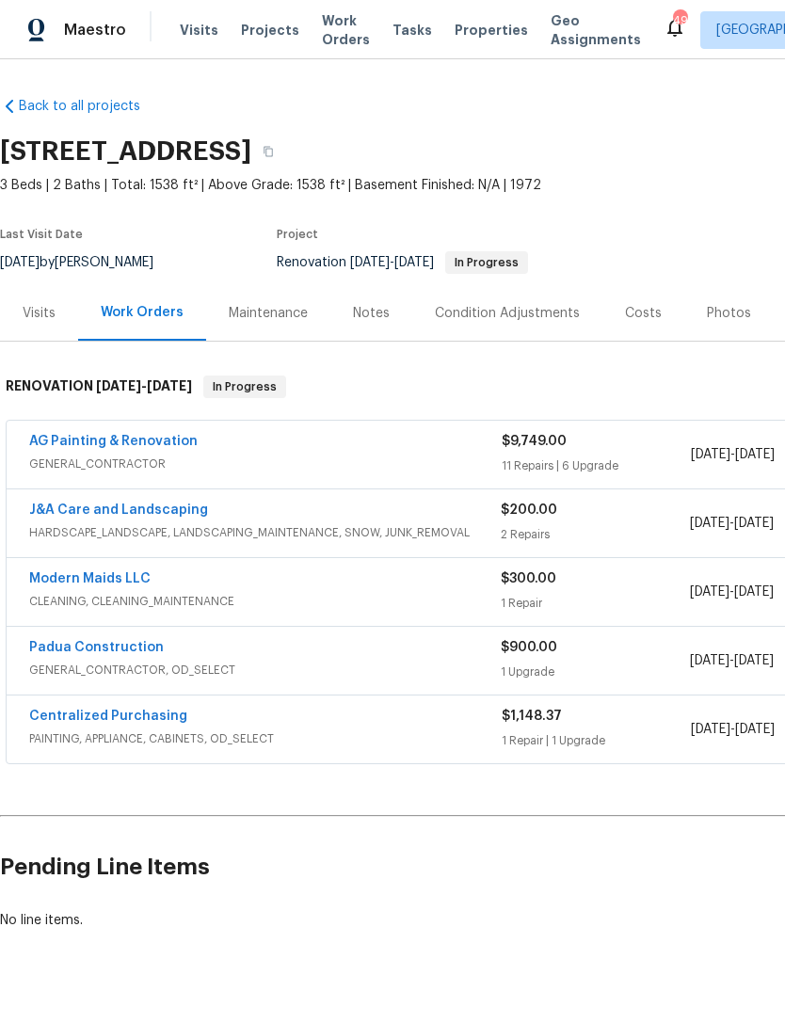
click at [159, 442] on link "AG Painting & Renovation" at bounding box center [113, 441] width 168 height 13
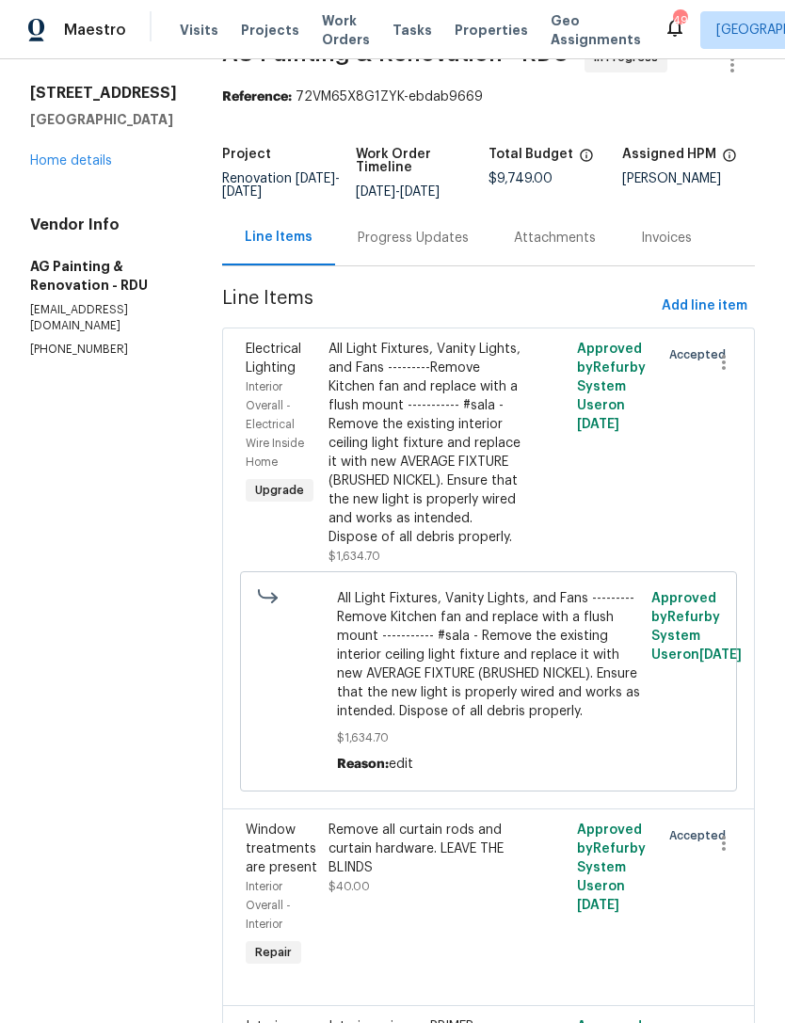
scroll to position [44, 0]
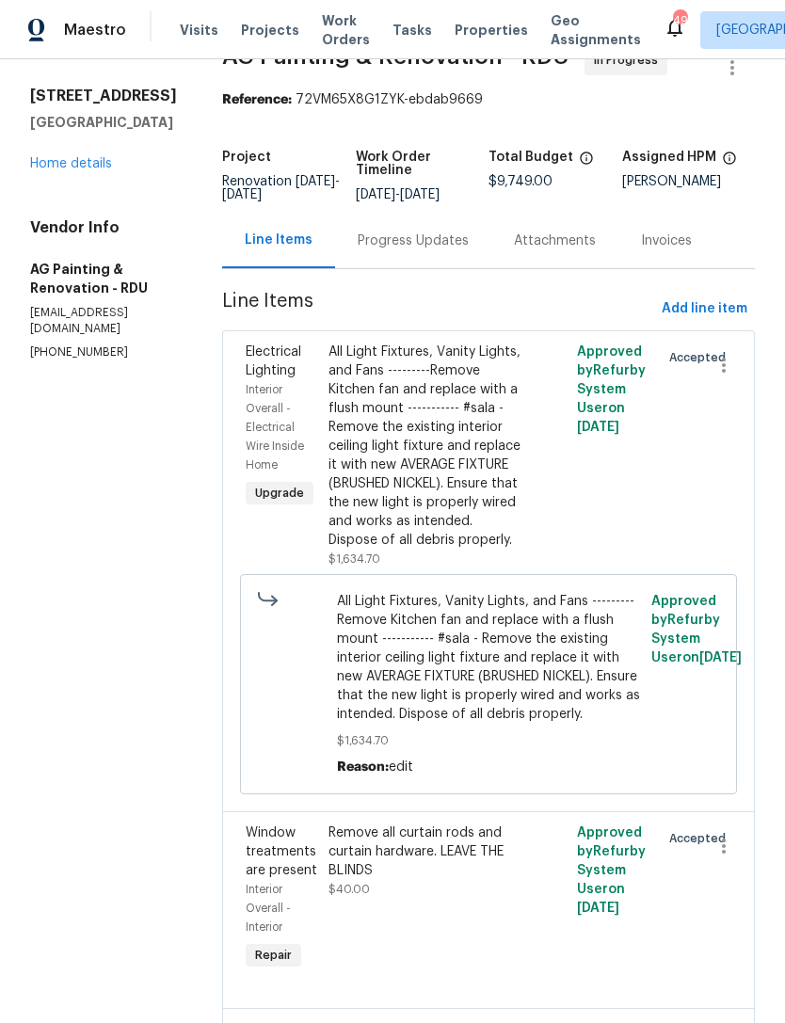
click at [81, 169] on link "Home details" at bounding box center [71, 163] width 82 height 13
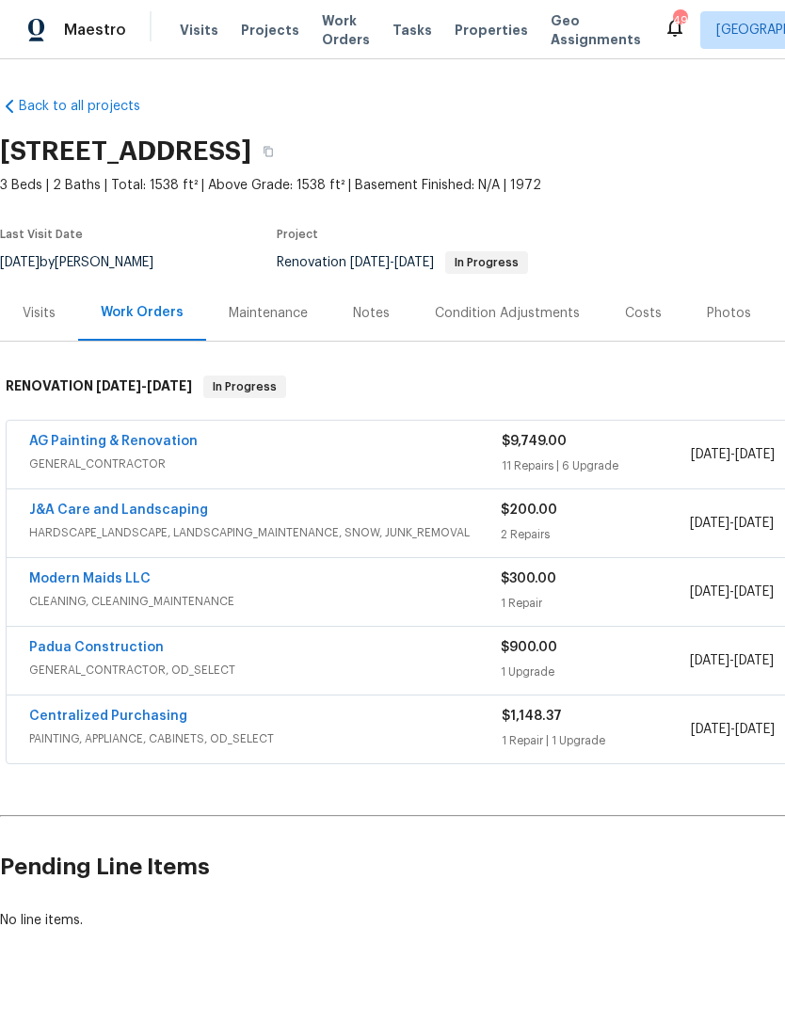
click at [189, 447] on link "AG Painting & Renovation" at bounding box center [113, 441] width 168 height 13
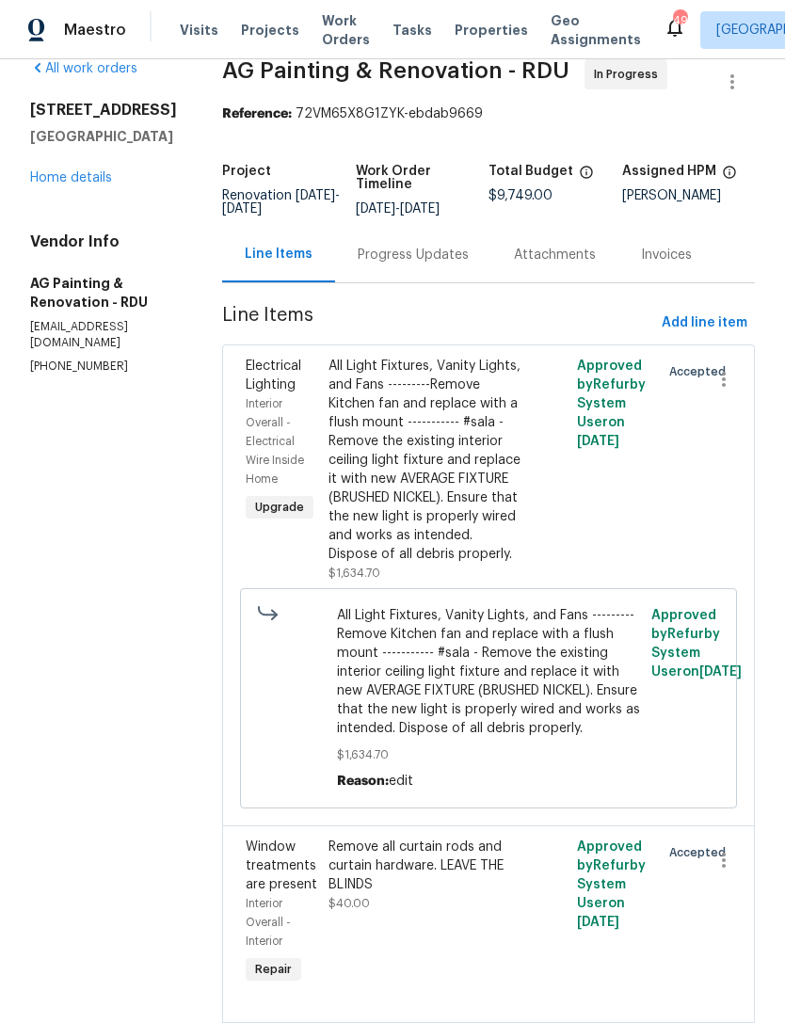
scroll to position [35, 0]
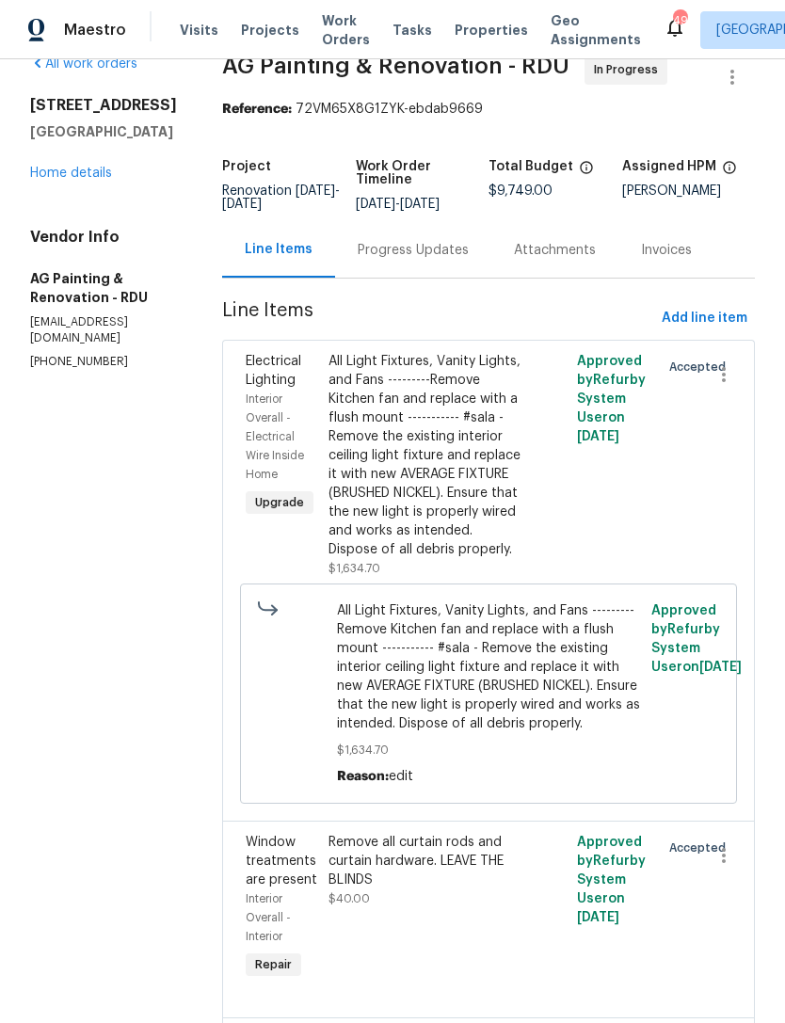
click at [99, 178] on link "Home details" at bounding box center [71, 173] width 82 height 13
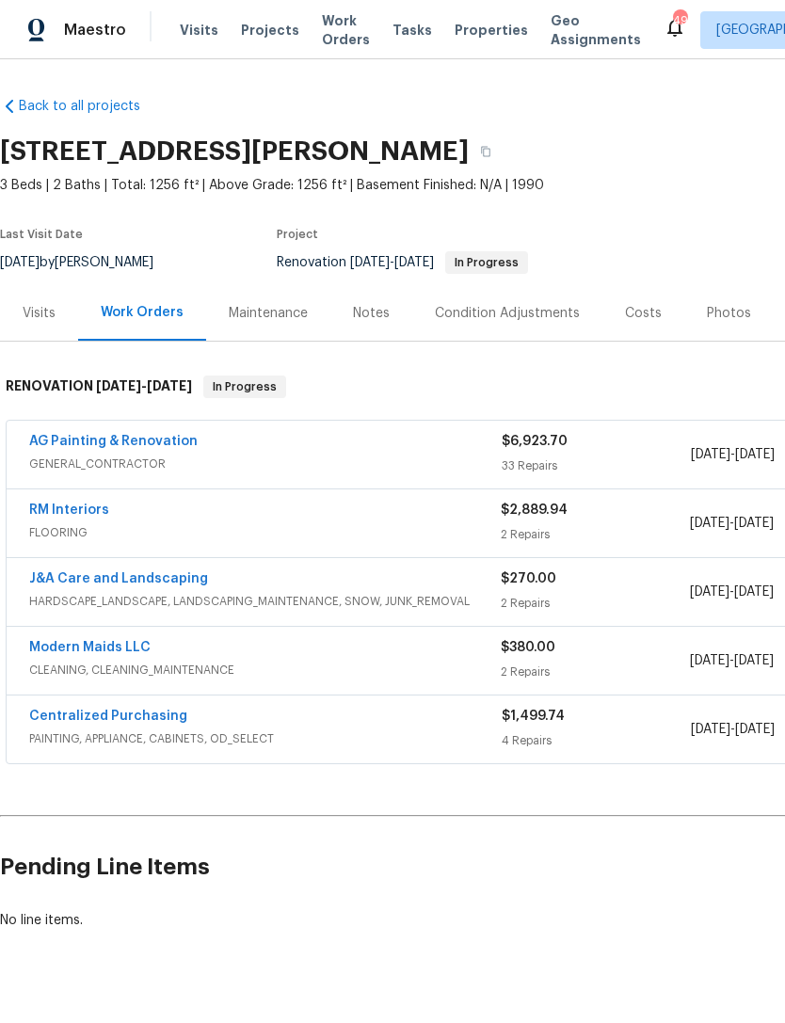
click at [93, 509] on link "RM Interiors" at bounding box center [69, 510] width 80 height 13
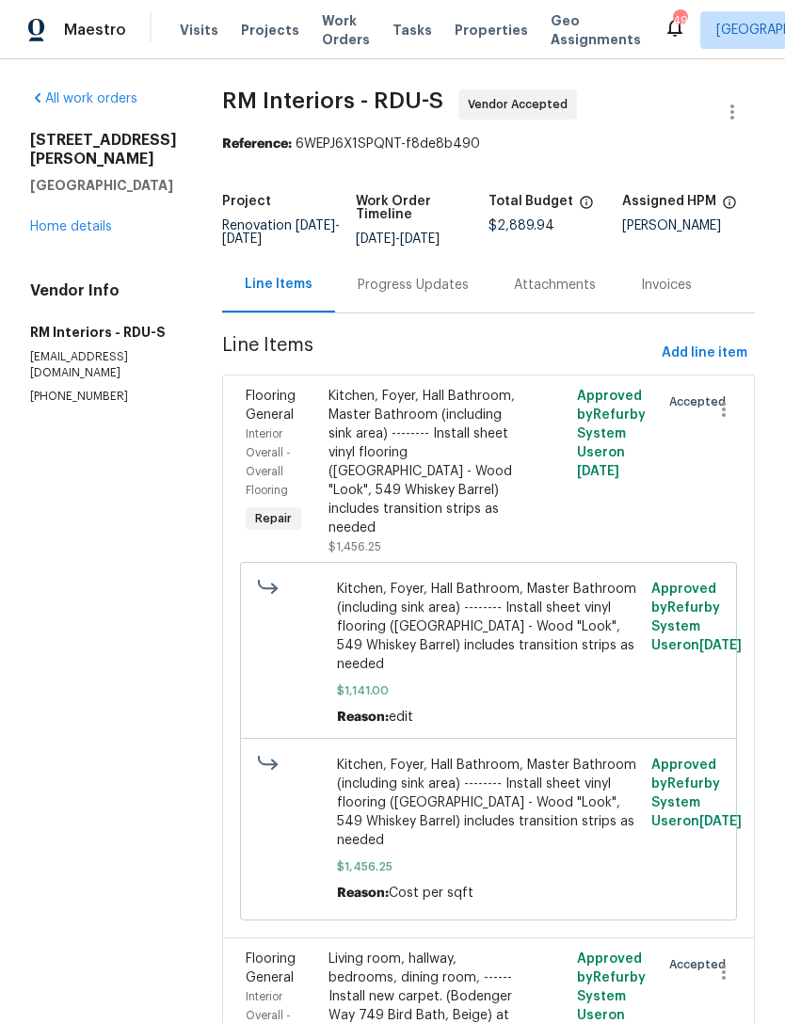
click at [396, 295] on div "Progress Updates" at bounding box center [413, 285] width 111 height 19
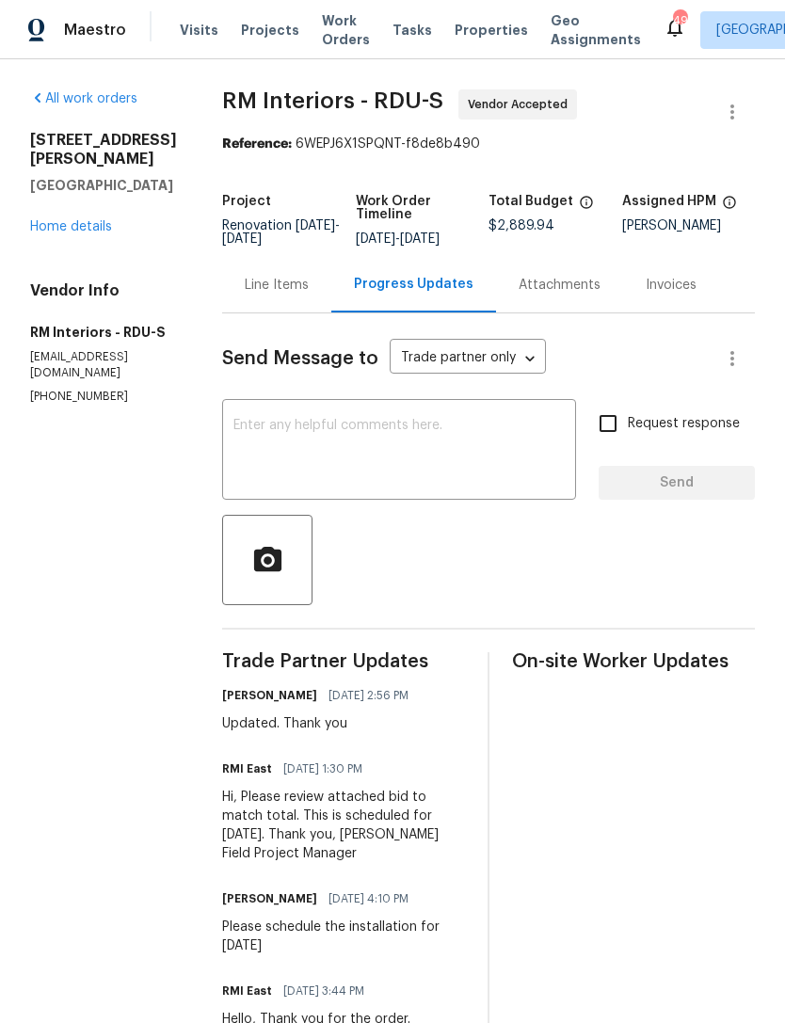
click at [76, 230] on link "Home details" at bounding box center [71, 226] width 82 height 13
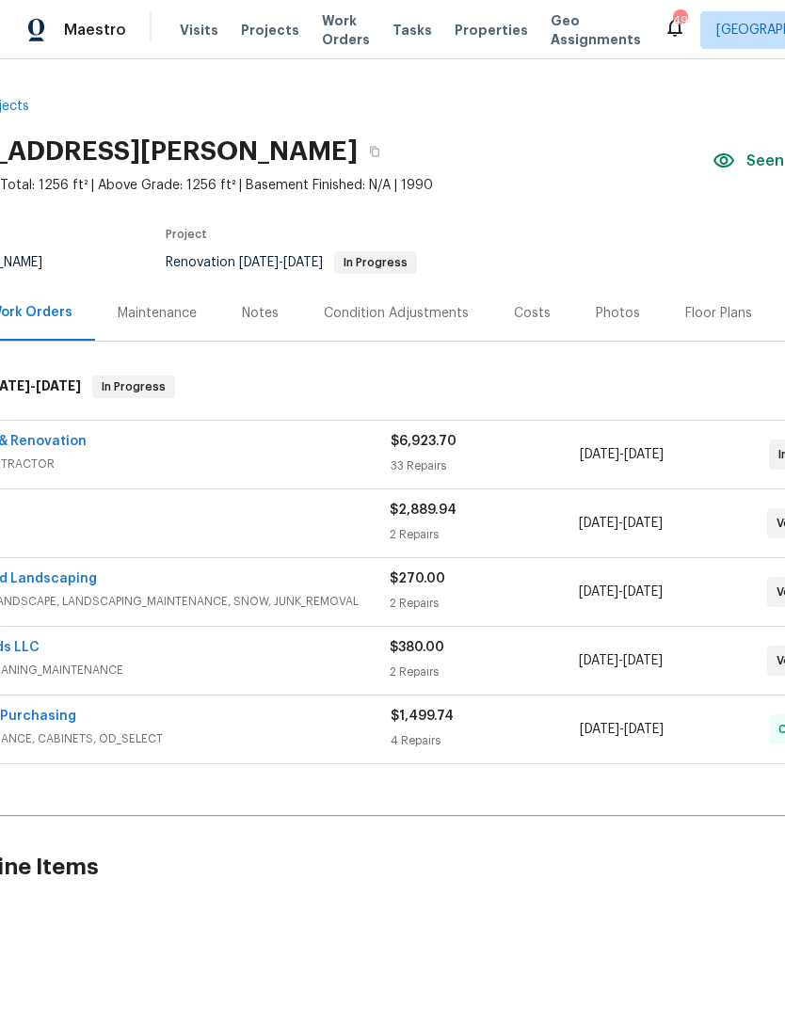
scroll to position [0, 129]
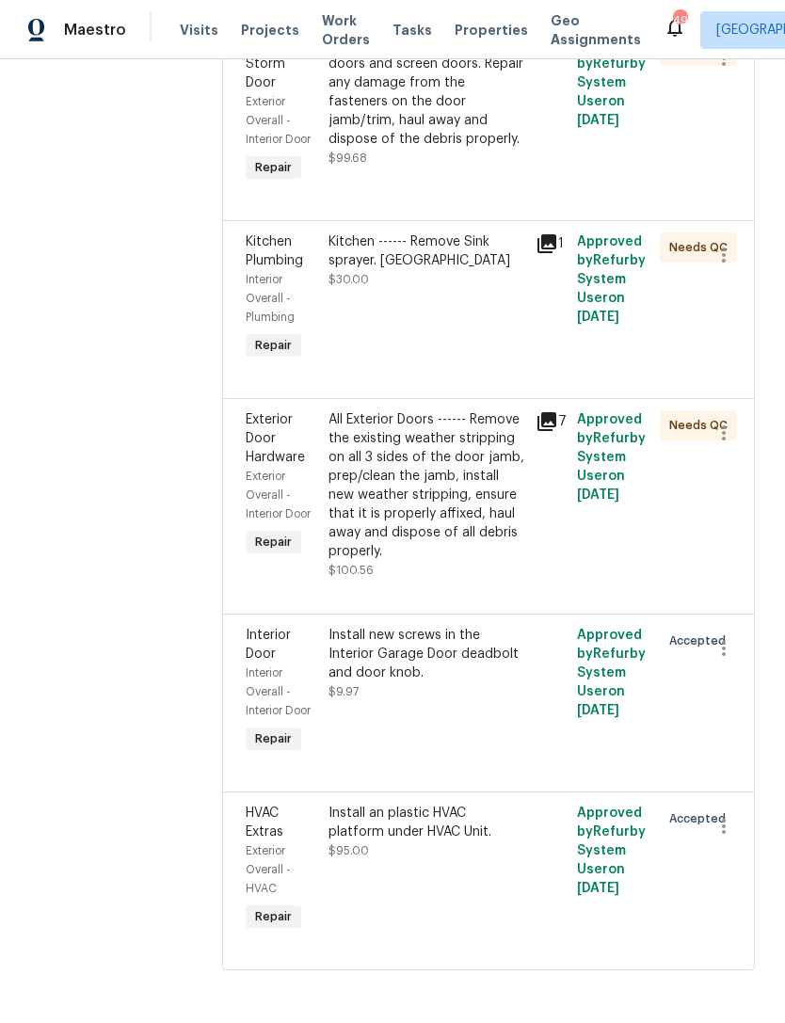
scroll to position [8058, 0]
click at [449, 682] on div "Install new screws in the Interior Garage Door deadbolt and door knob." at bounding box center [427, 654] width 196 height 56
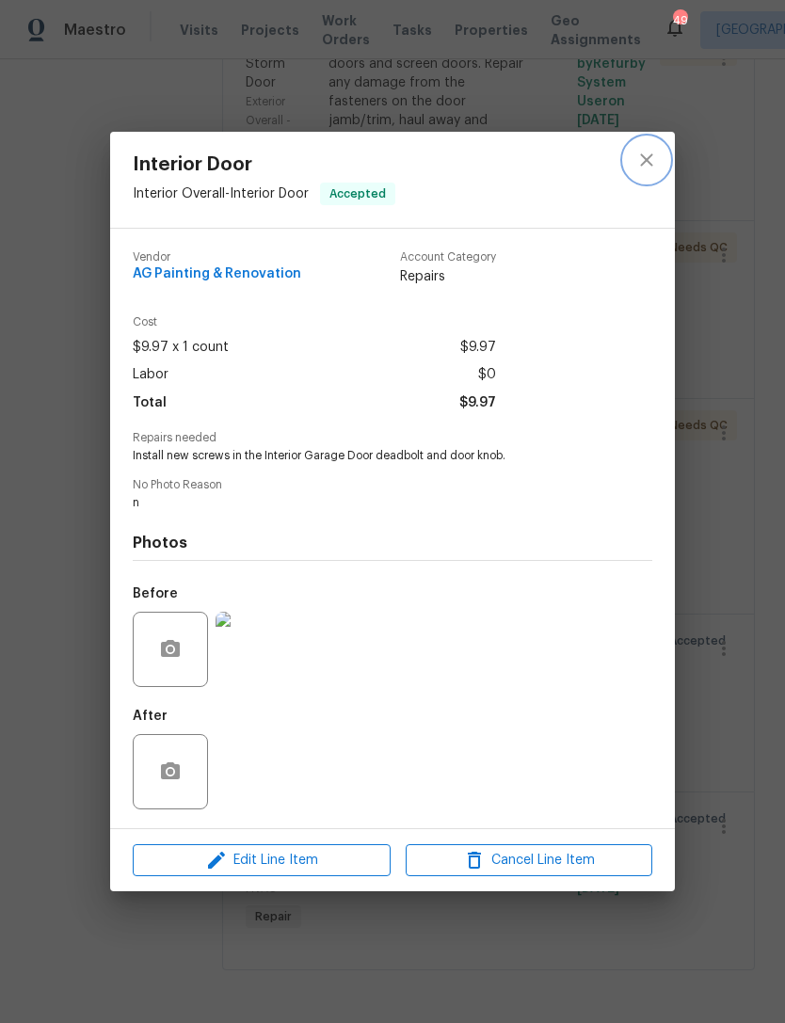
click at [647, 157] on icon "close" at bounding box center [646, 159] width 12 height 12
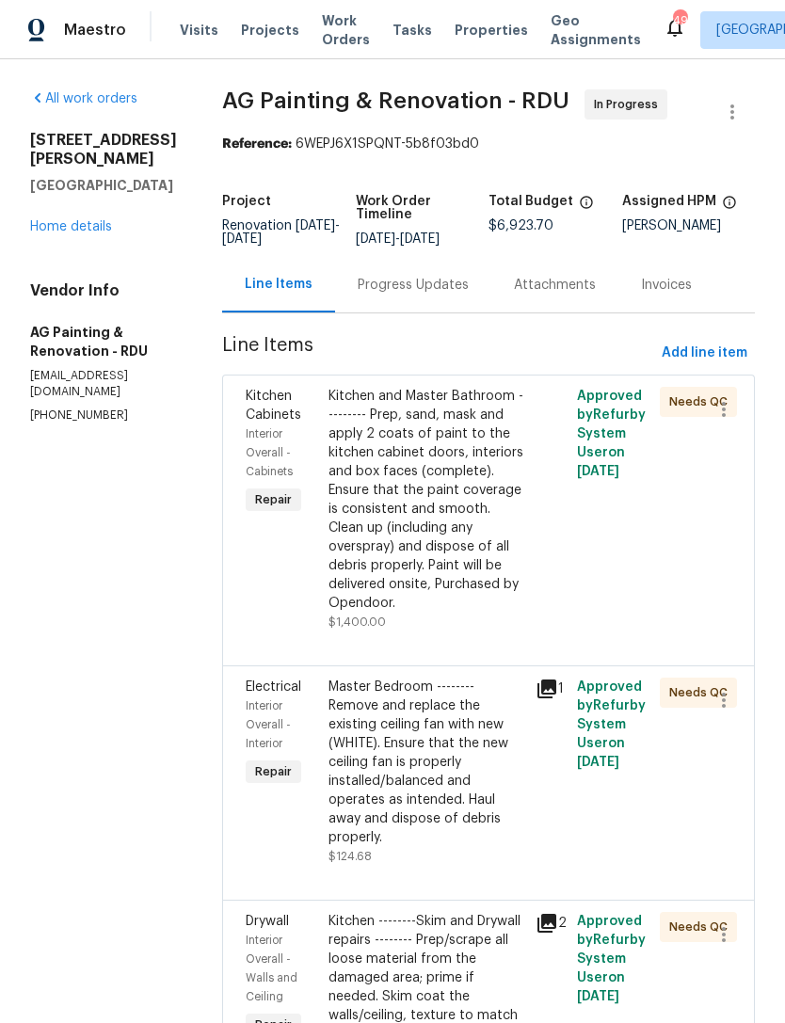
scroll to position [0, 0]
click at [71, 220] on link "Home details" at bounding box center [71, 226] width 82 height 13
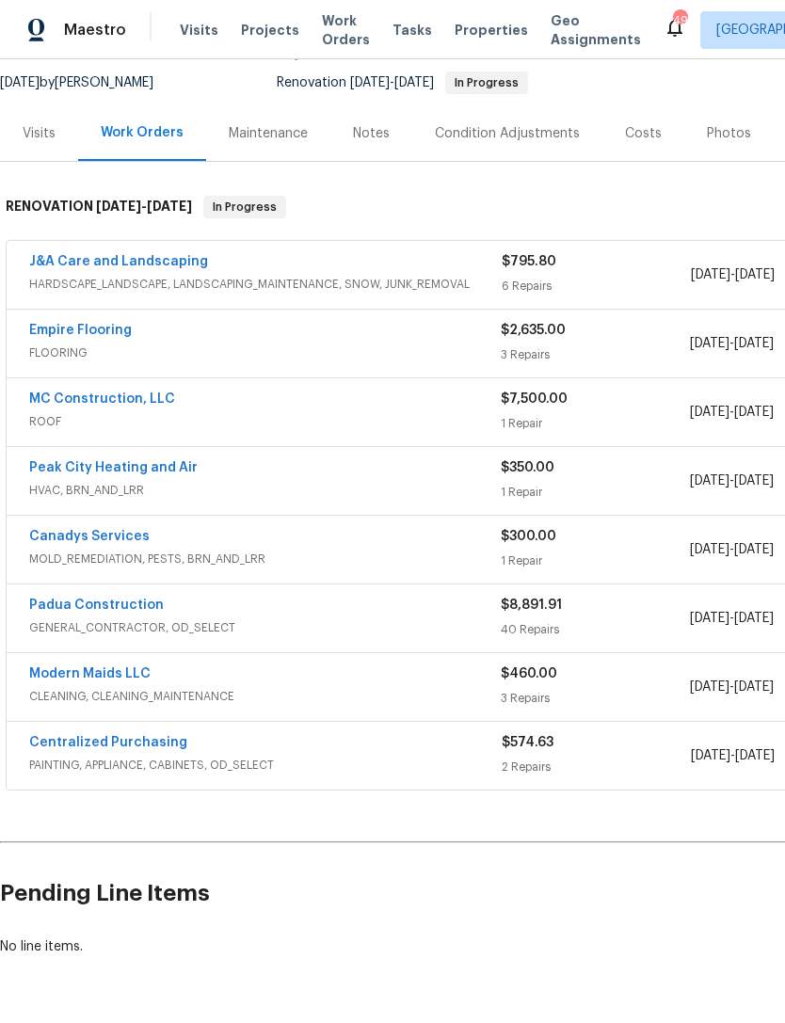
scroll to position [180, 0]
click at [109, 536] on link "Canadys Services" at bounding box center [89, 536] width 120 height 13
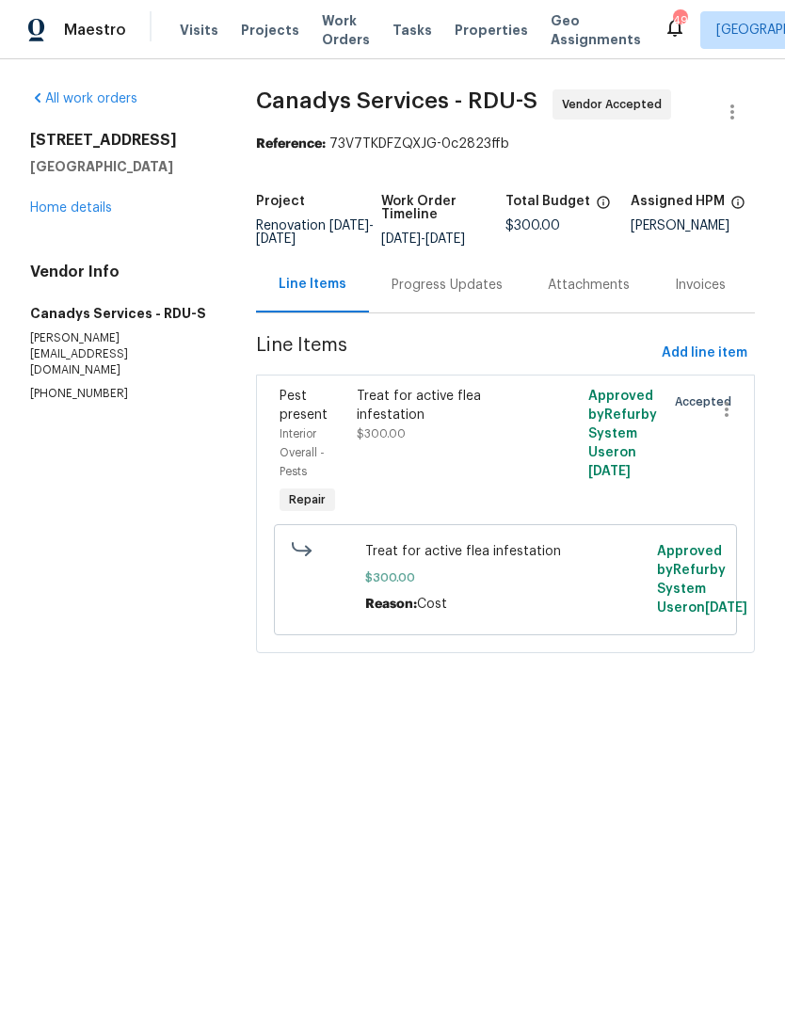
click at [471, 295] on div "Progress Updates" at bounding box center [447, 285] width 111 height 19
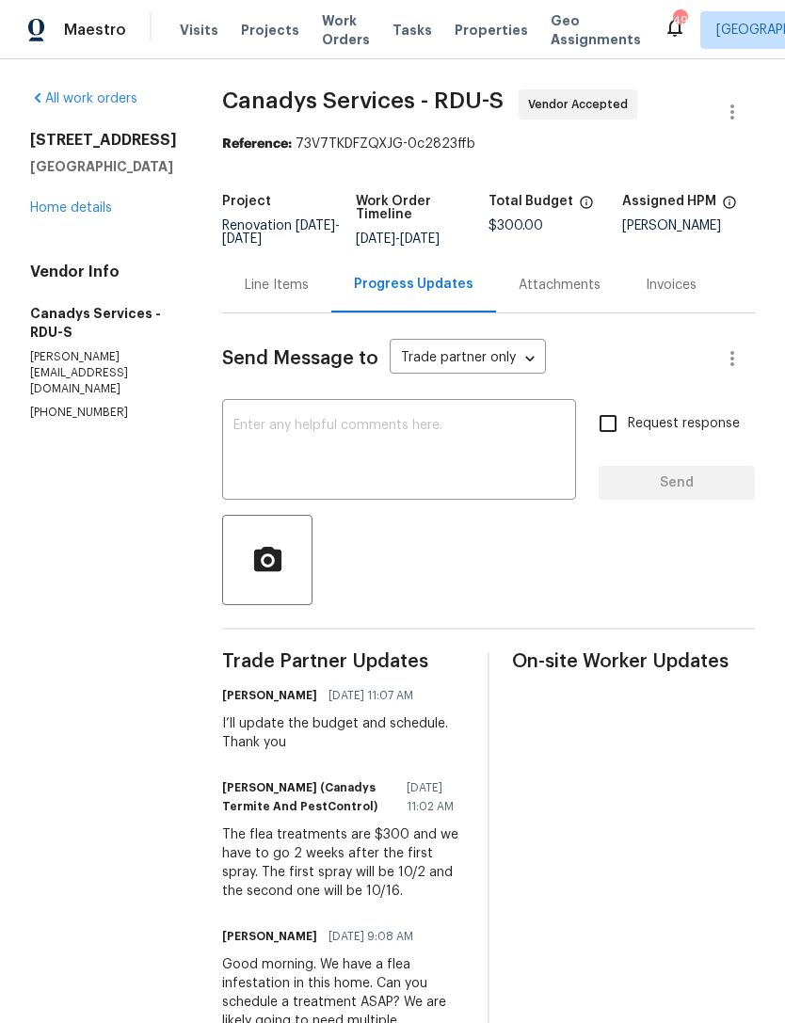
click at [415, 441] on textarea at bounding box center [398, 452] width 331 height 66
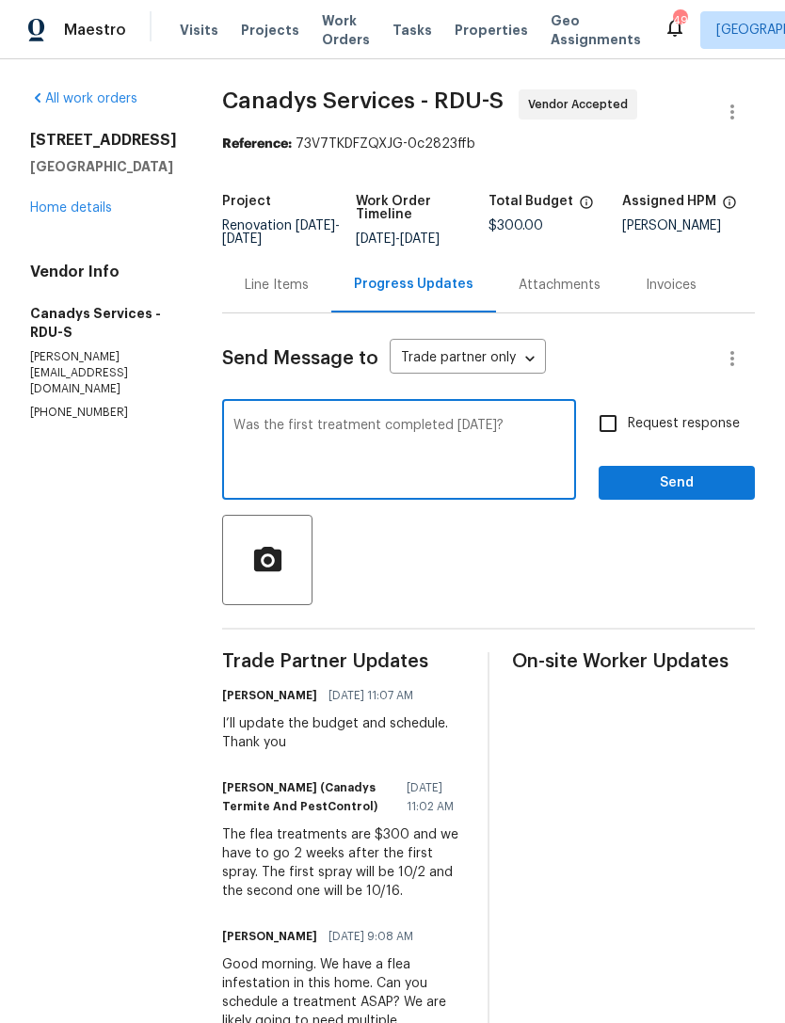
type textarea "Was the first treatment completed yesterday?"
click at [616, 442] on input "Request response" at bounding box center [608, 424] width 40 height 40
checkbox input "true"
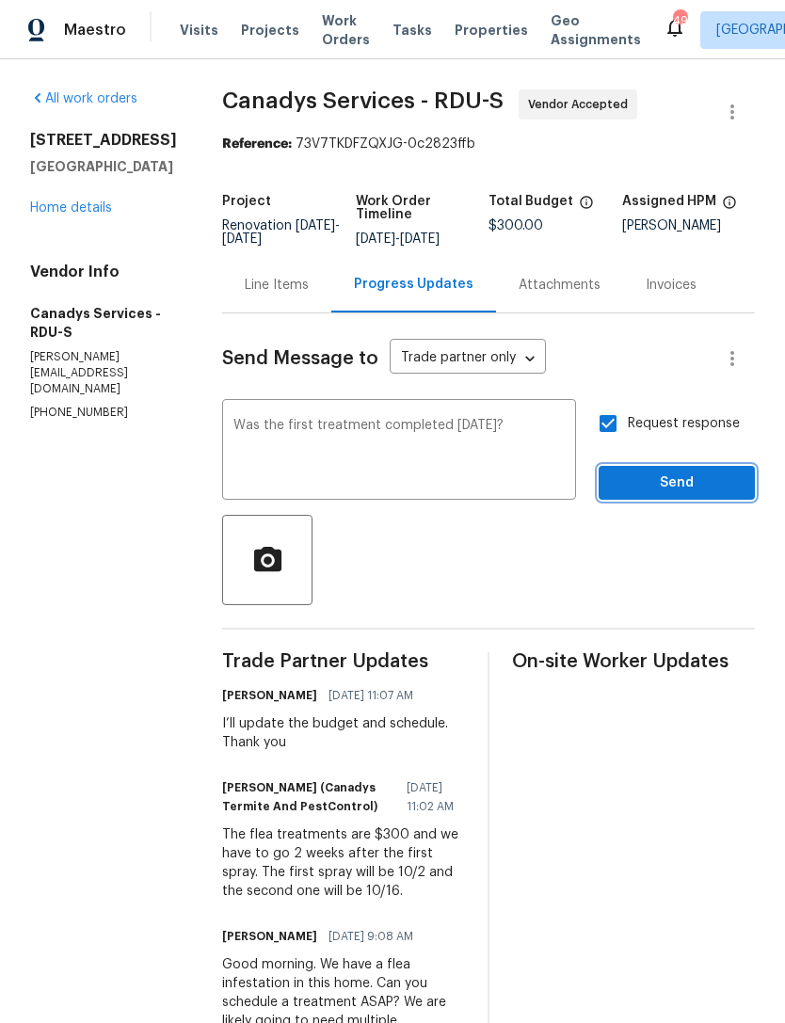
click at [679, 495] on span "Send" at bounding box center [677, 484] width 126 height 24
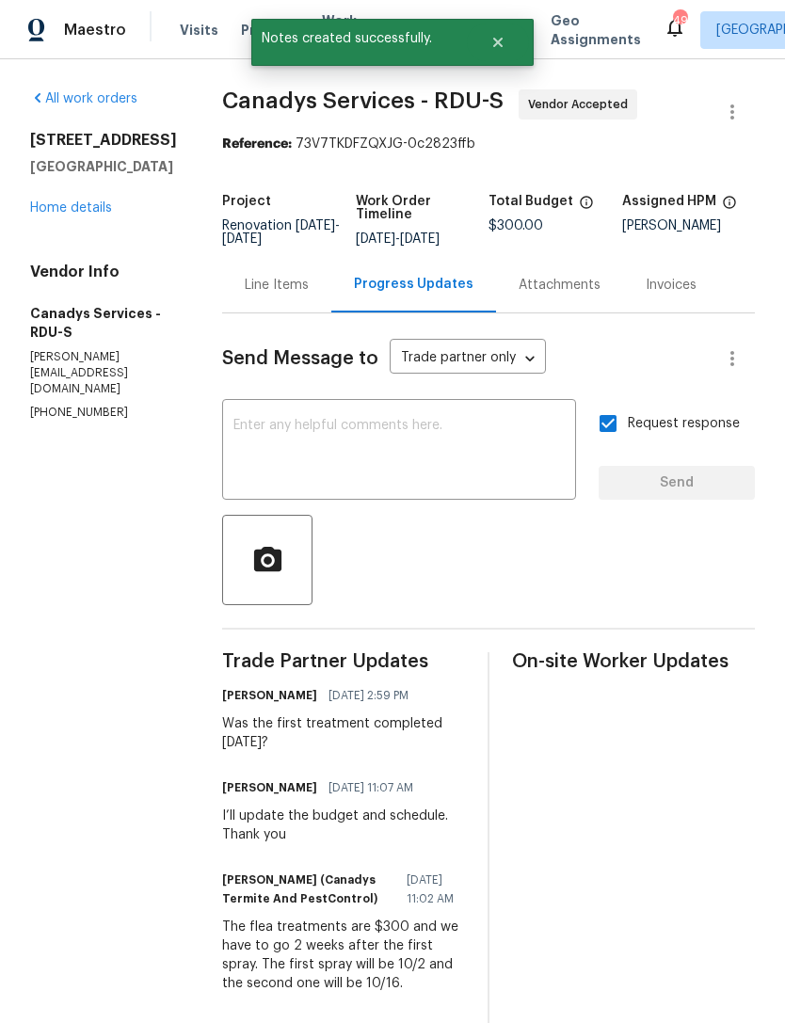
click at [79, 202] on link "Home details" at bounding box center [71, 207] width 82 height 13
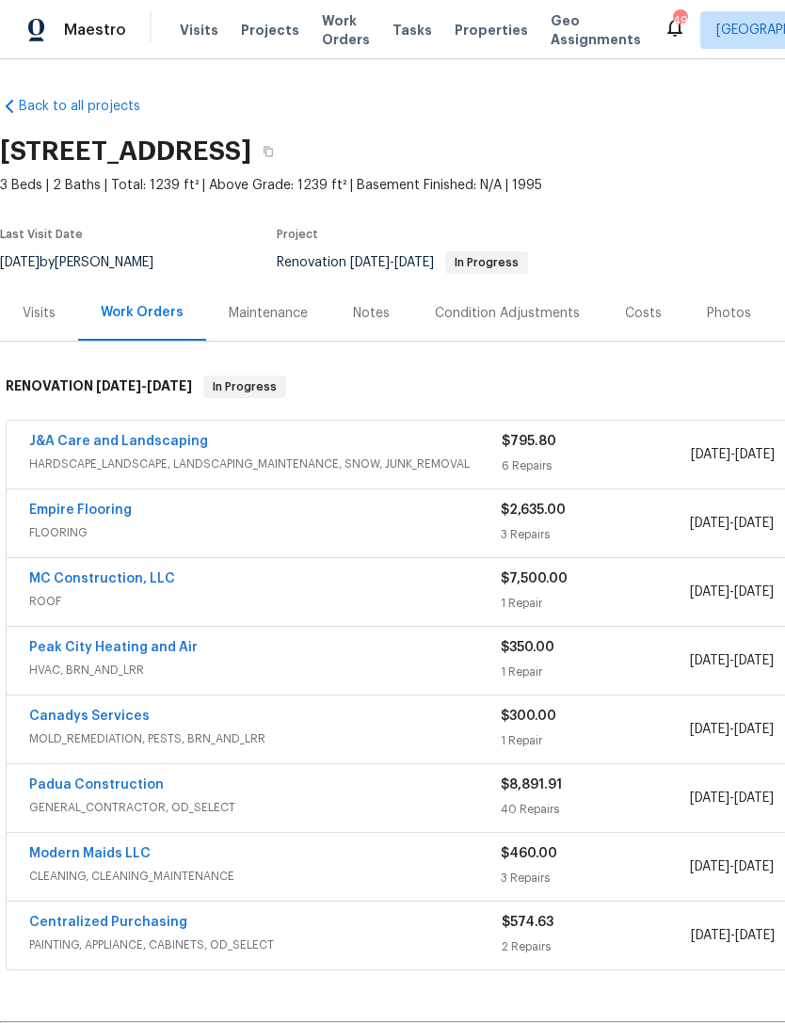
click at [419, 1] on div "Maestro Visits Projects Work Orders Tasks Properties Geo Assignments 49 [GEOGRA…" at bounding box center [392, 29] width 785 height 59
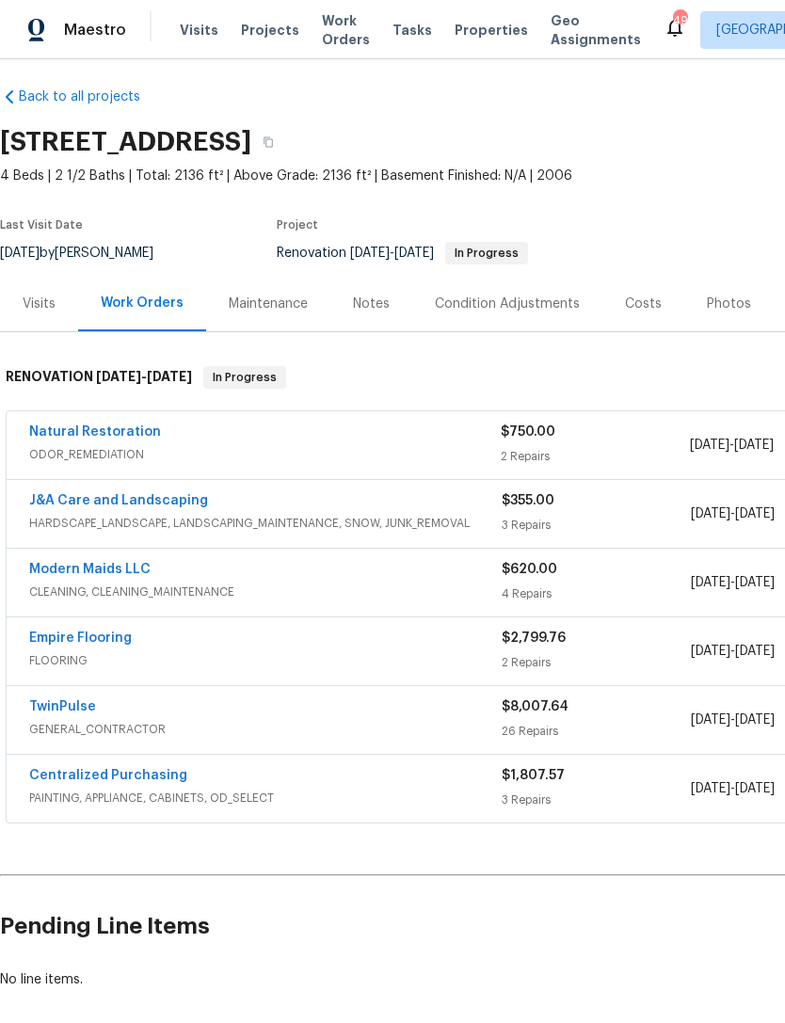
scroll to position [9, 0]
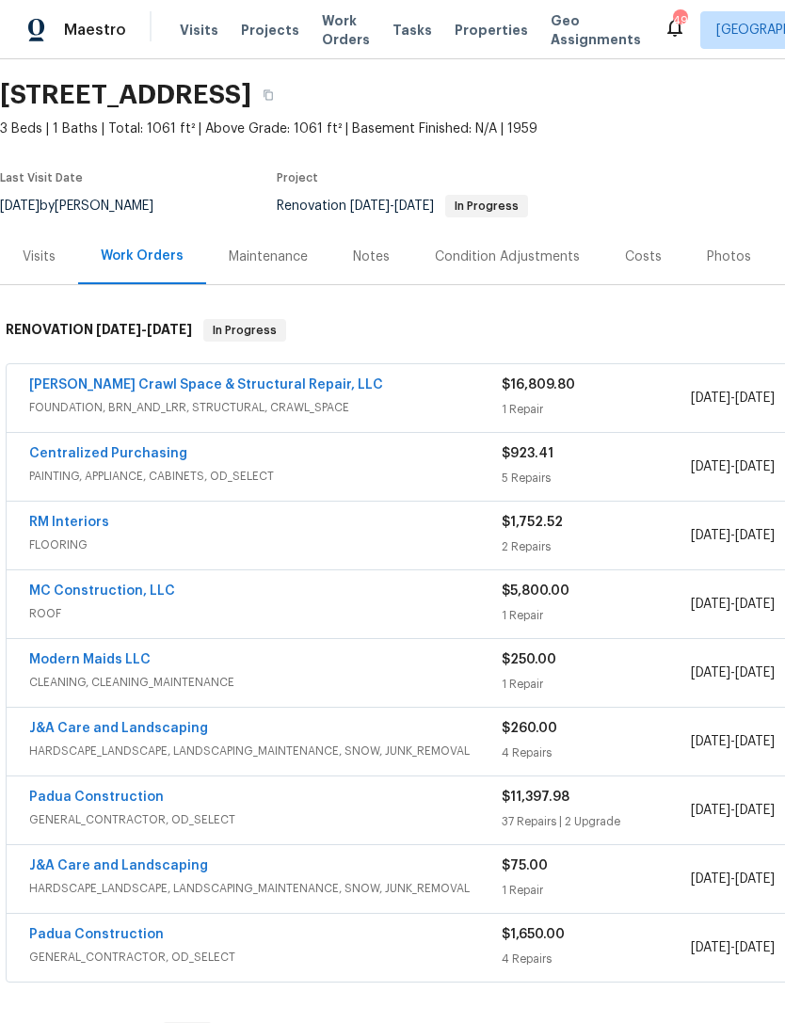
scroll to position [59, 0]
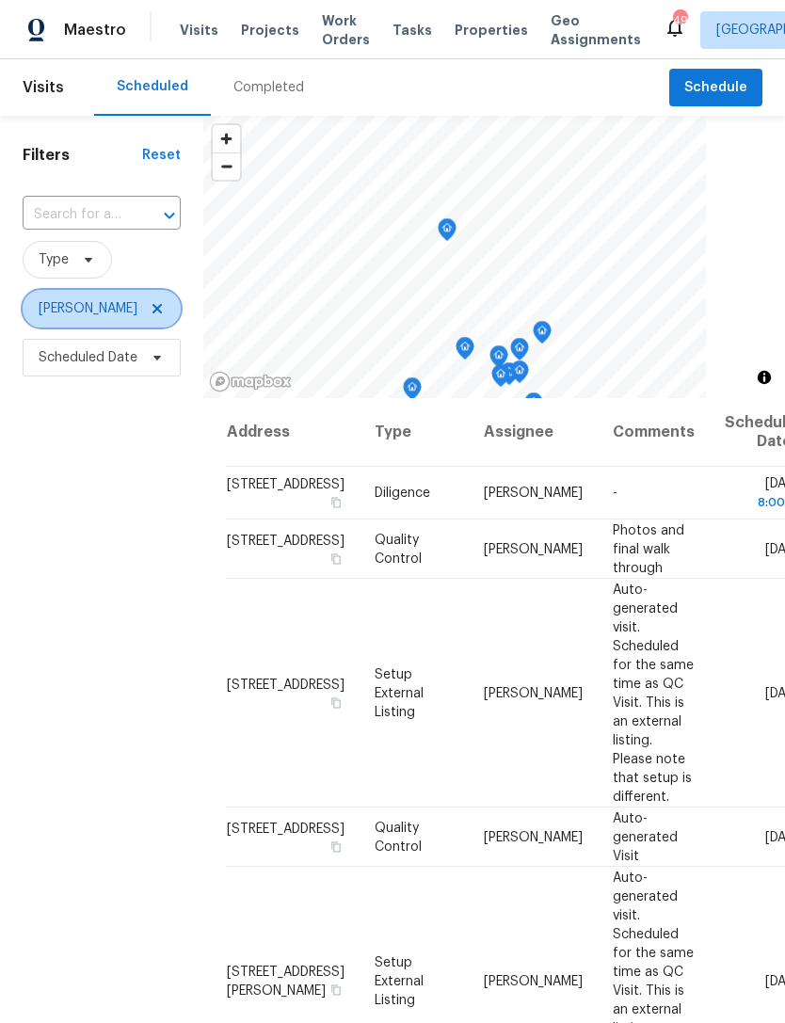
click at [156, 313] on icon at bounding box center [156, 308] width 9 height 9
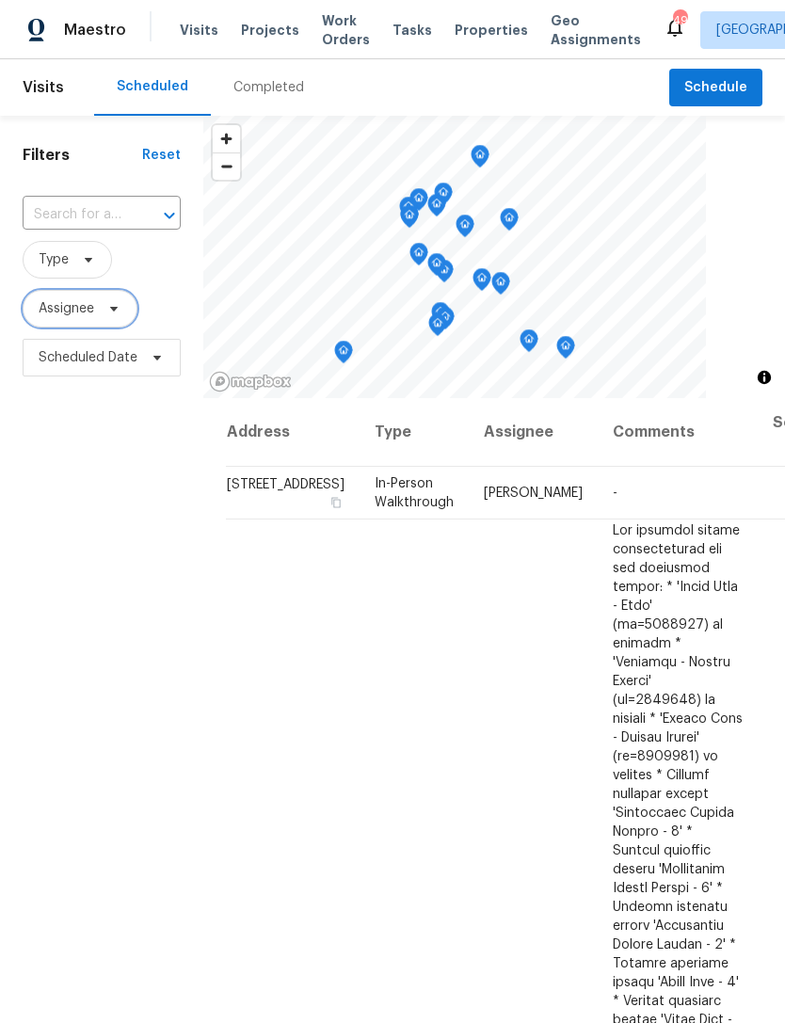
click at [73, 311] on span "Assignee" at bounding box center [67, 308] width 56 height 19
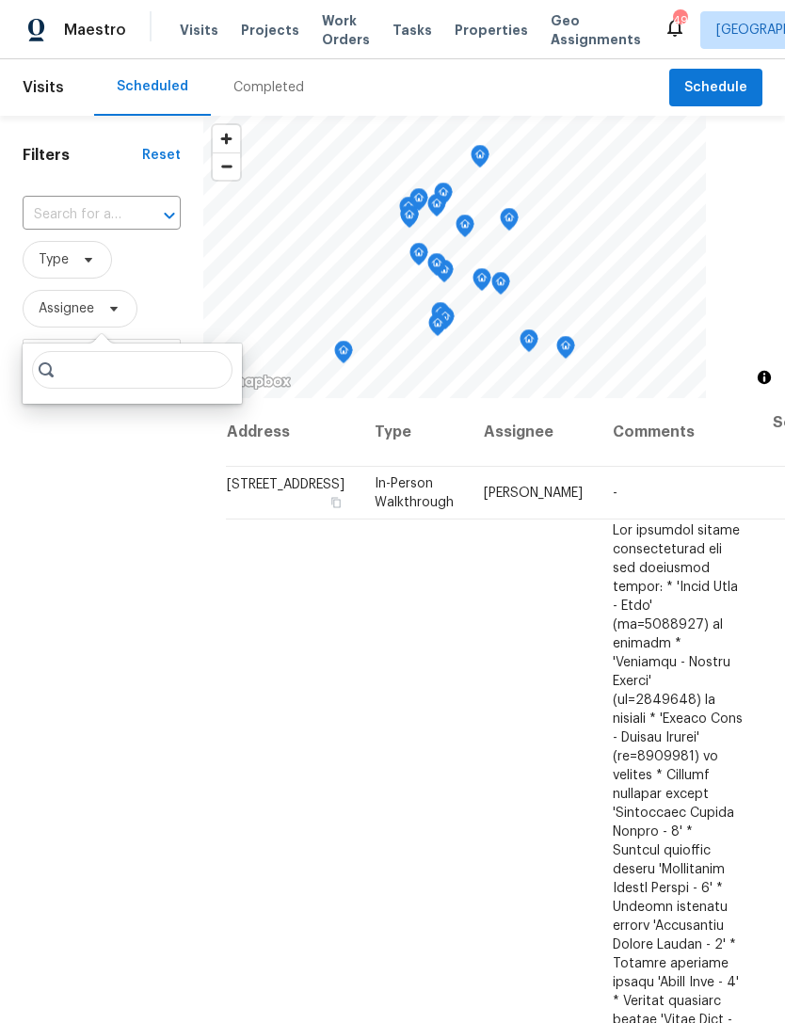
click at [131, 369] on input "search" at bounding box center [132, 370] width 200 height 38
click at [128, 490] on div "Filters Reset ​ Type Assignee Scheduled Date" at bounding box center [101, 666] width 203 height 1101
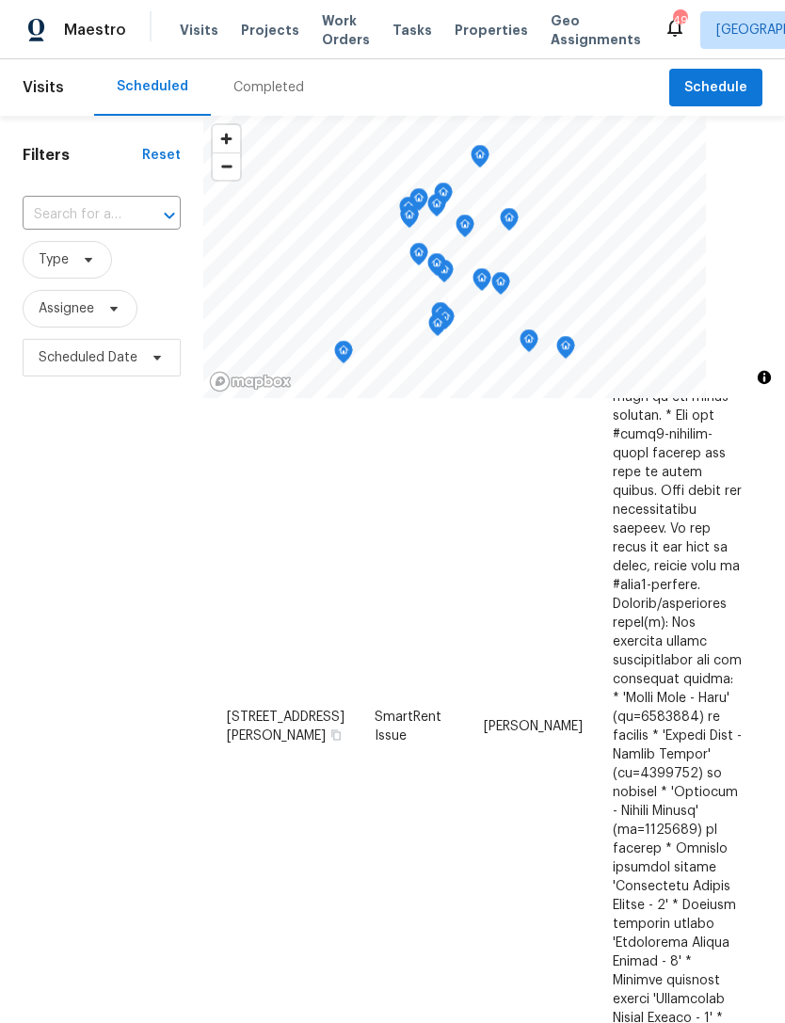
scroll to position [809, 0]
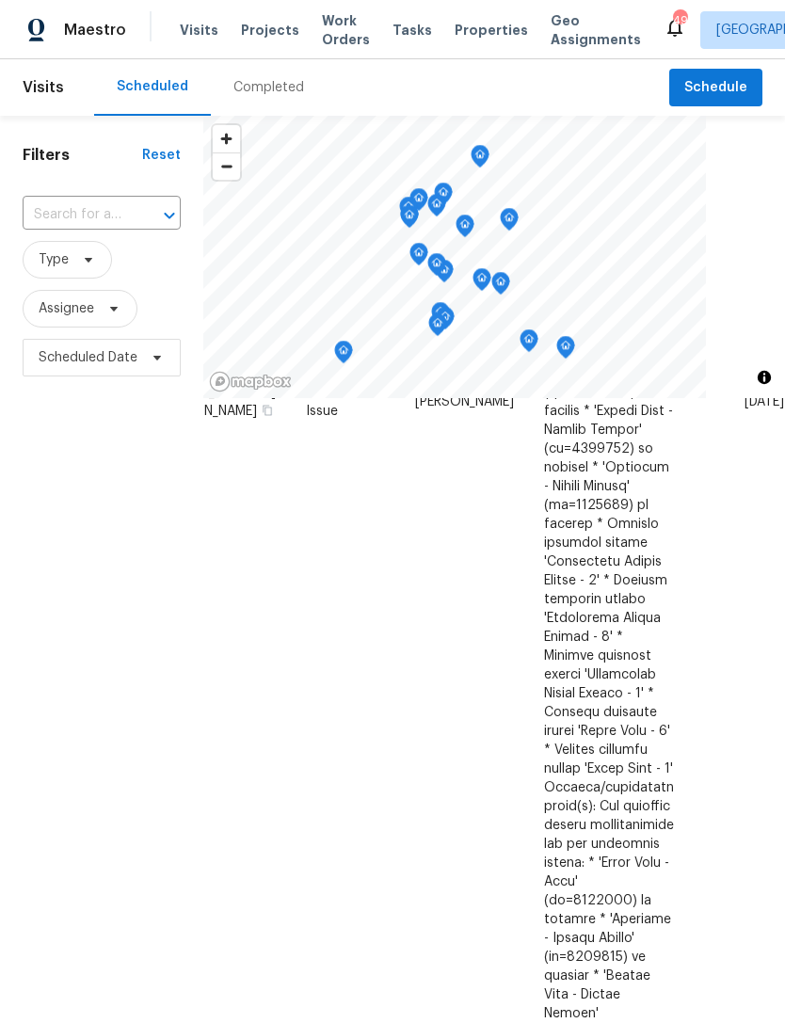
click at [23, 705] on div "Filters Reset ​ Type Assignee Scheduled Date" at bounding box center [101, 666] width 203 height 1101
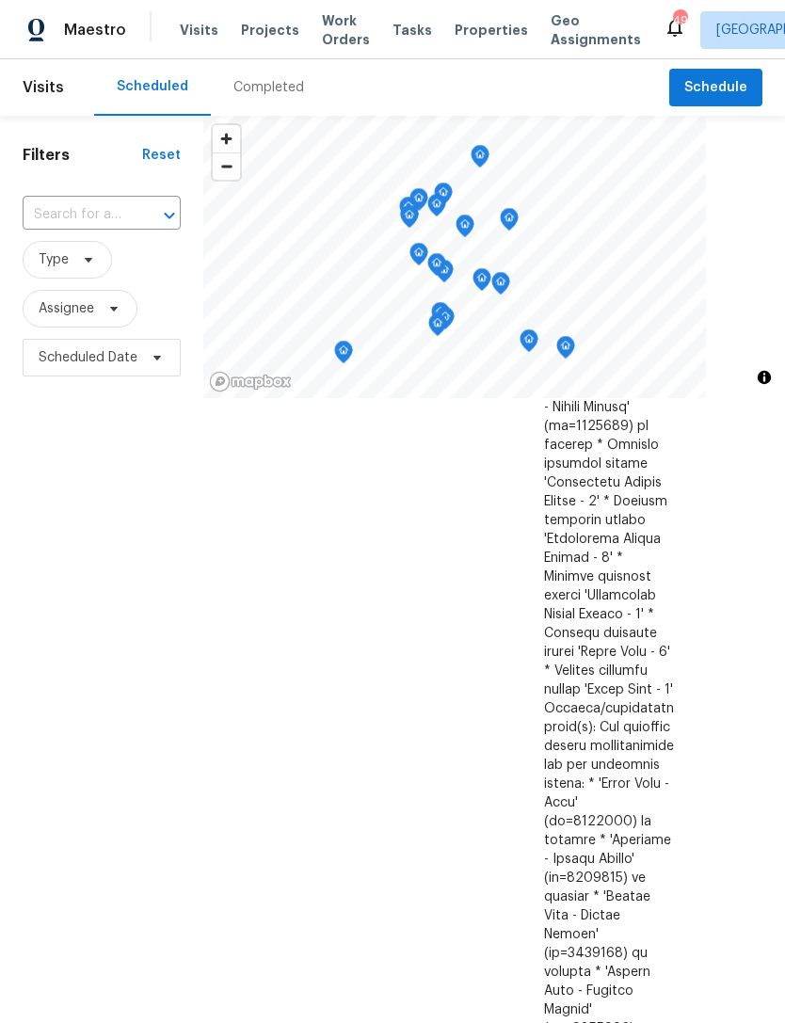
scroll to position [1198, 159]
click at [103, 606] on div "Filters Reset ​ Type Assignee Scheduled Date" at bounding box center [101, 666] width 203 height 1101
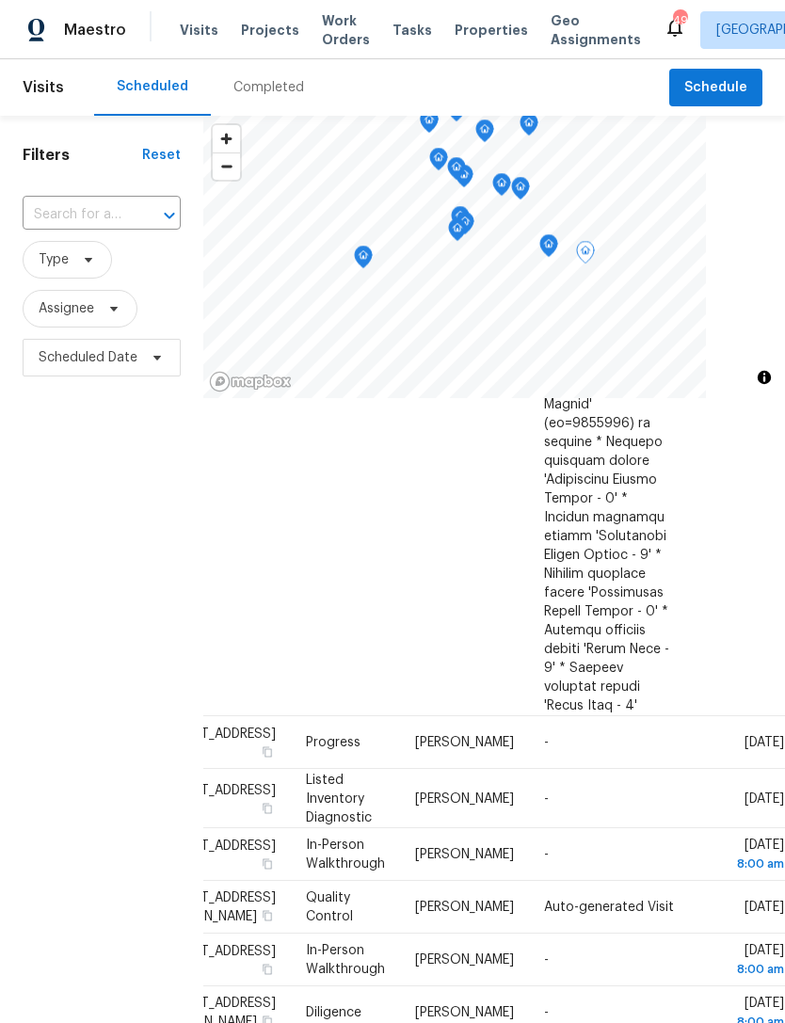
scroll to position [1802, 159]
click at [108, 730] on div "Filters Reset ​ Type Assignee Scheduled Date" at bounding box center [101, 666] width 203 height 1101
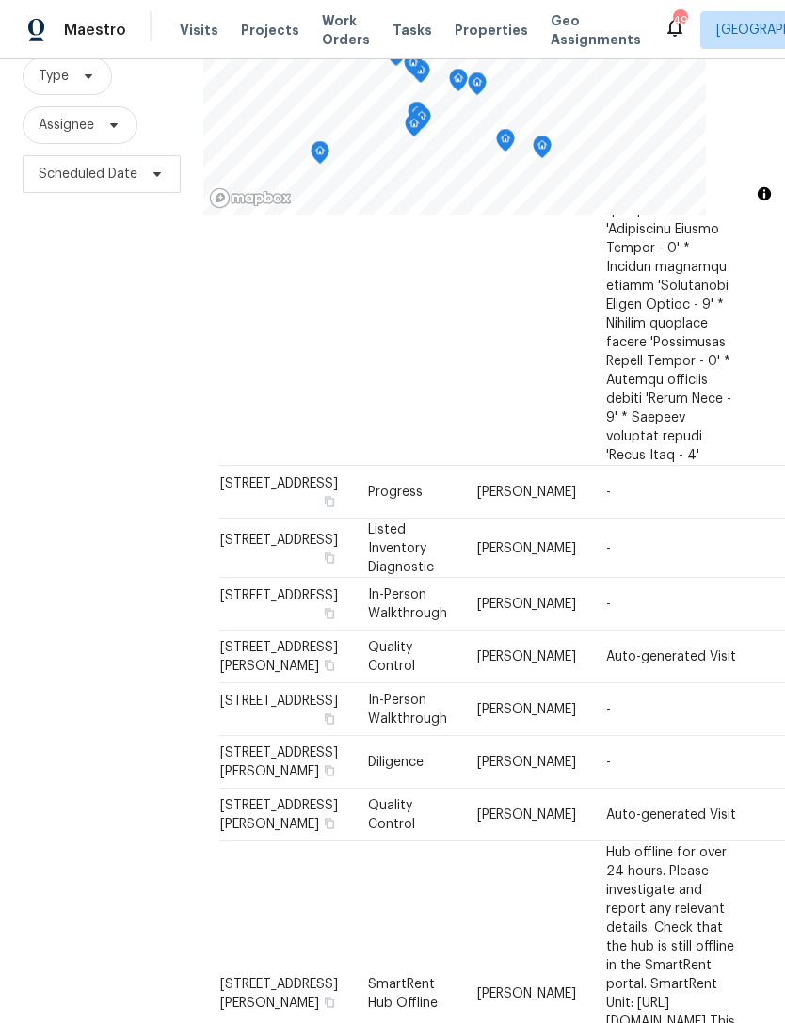
scroll to position [182, 0]
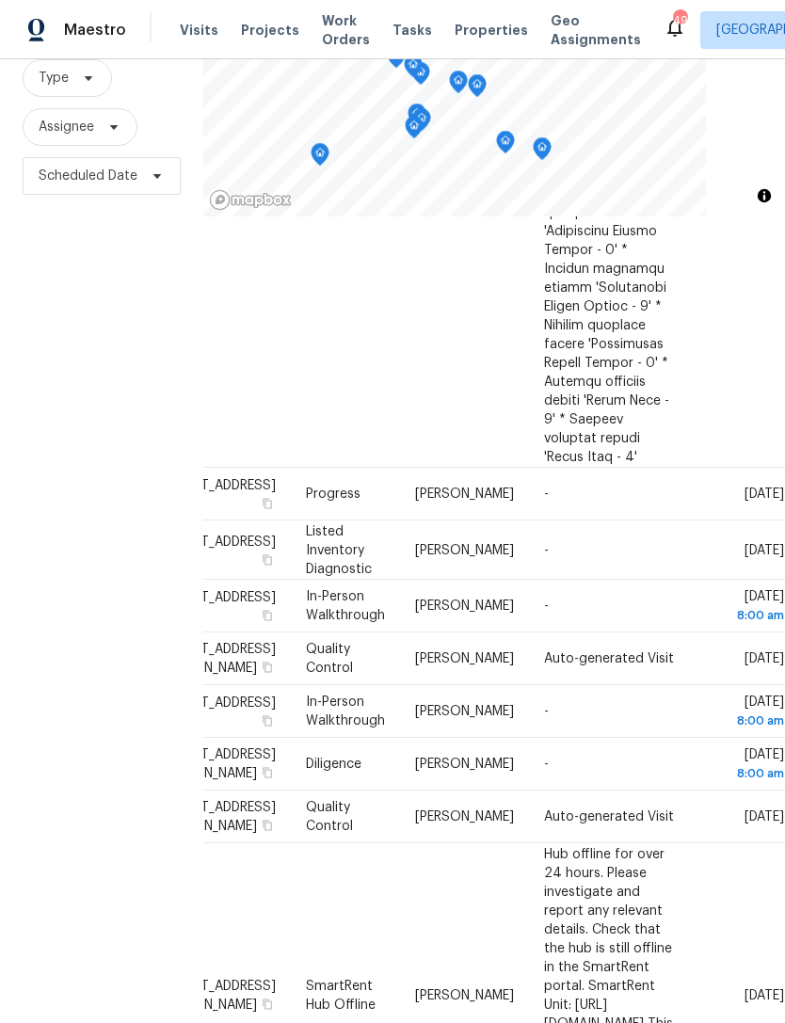
click at [117, 731] on div "Filters Reset ​ Type Assignee Scheduled Date" at bounding box center [101, 484] width 203 height 1101
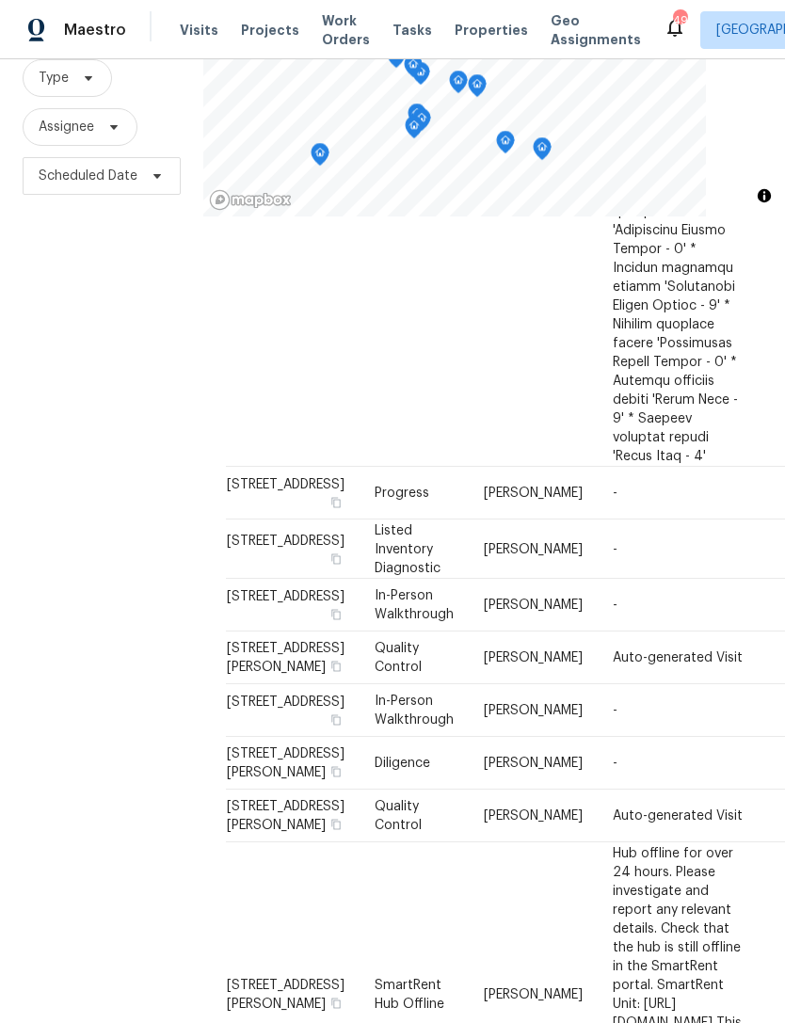
scroll to position [1868, 0]
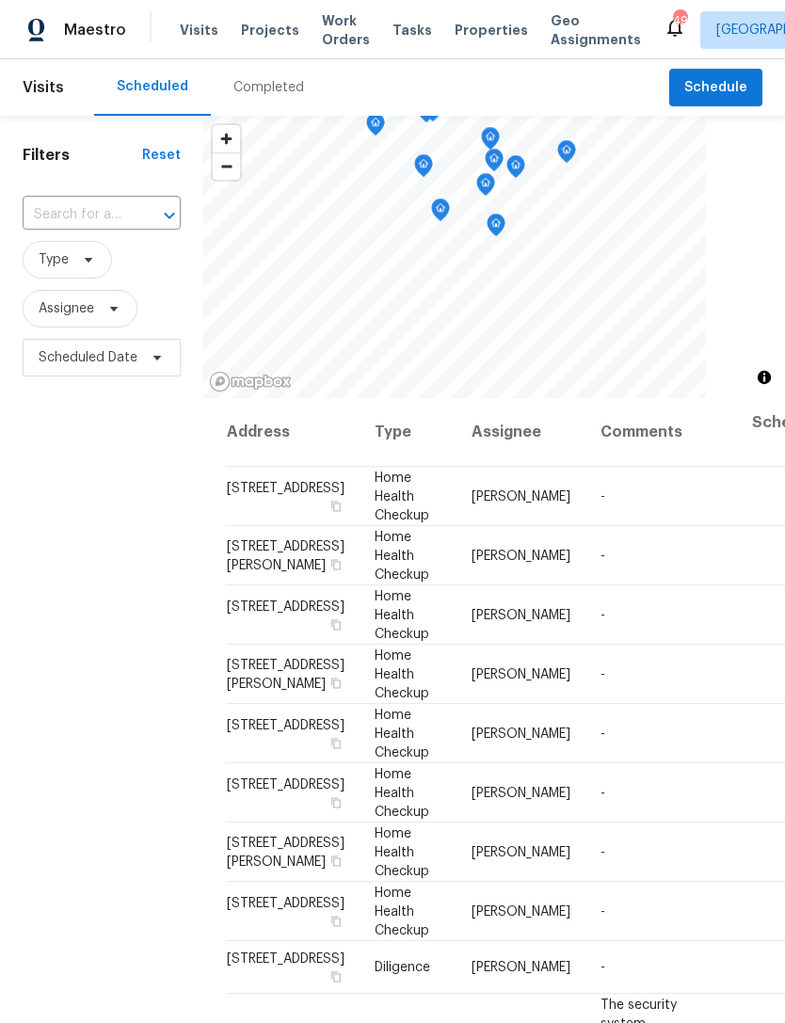
scroll to position [-2, 0]
click at [72, 306] on span "Assignee" at bounding box center [67, 308] width 56 height 19
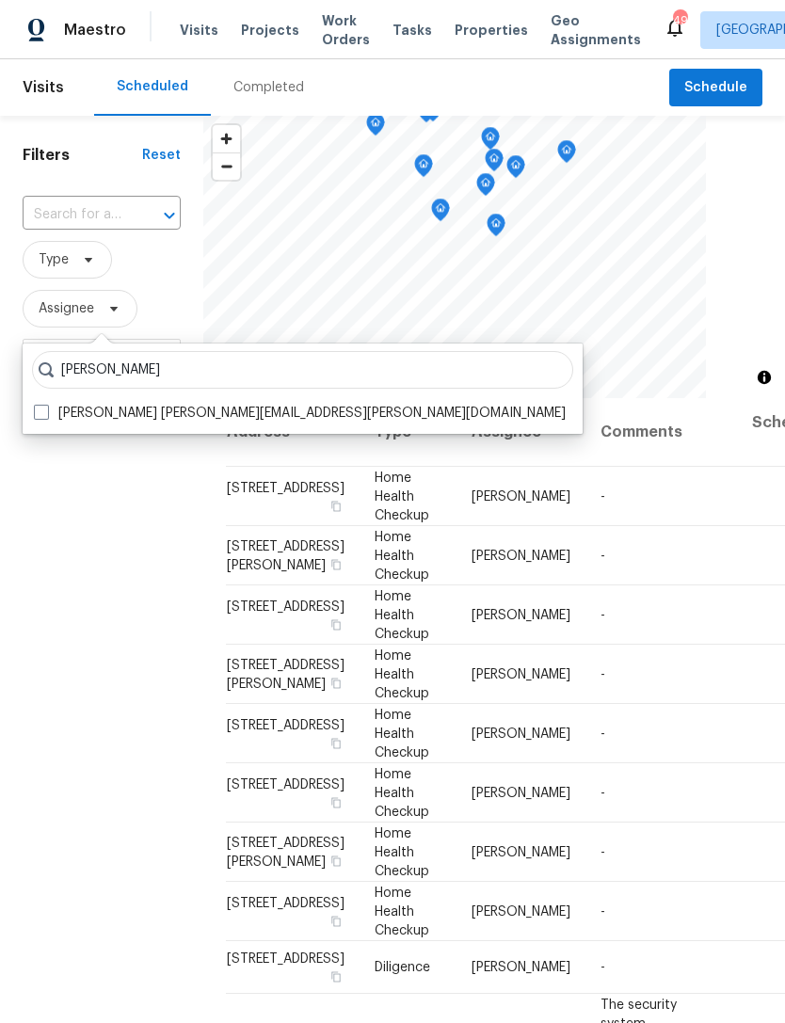
type input "Preston sexton"
click at [337, 404] on label "Preston Sexton preston.sexton@opendoor.com" at bounding box center [300, 413] width 532 height 19
click at [46, 404] on input "Preston Sexton preston.sexton@opendoor.com" at bounding box center [40, 410] width 12 height 12
checkbox input "true"
